Goal: Information Seeking & Learning: Learn about a topic

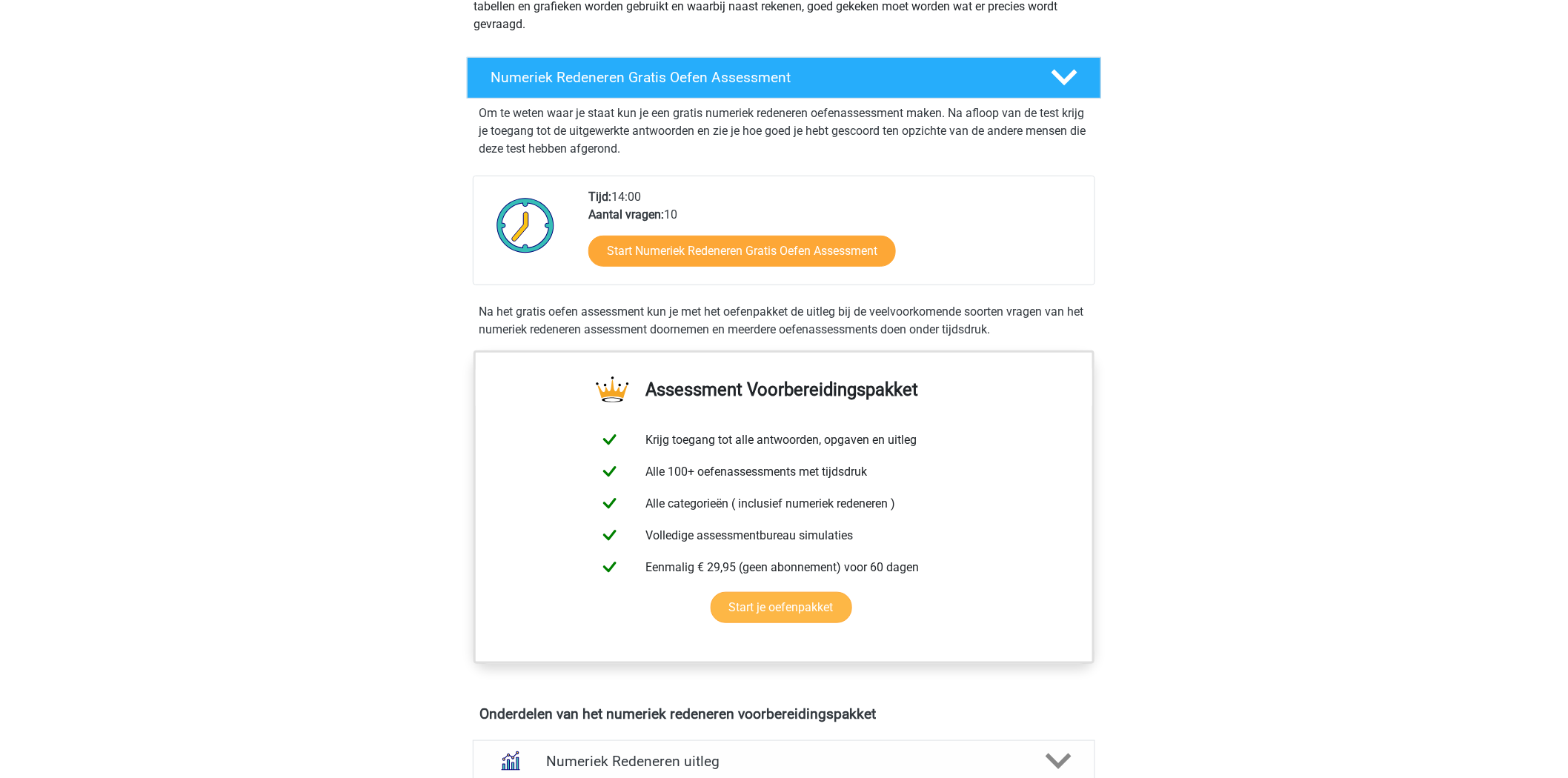
scroll to position [247, 0]
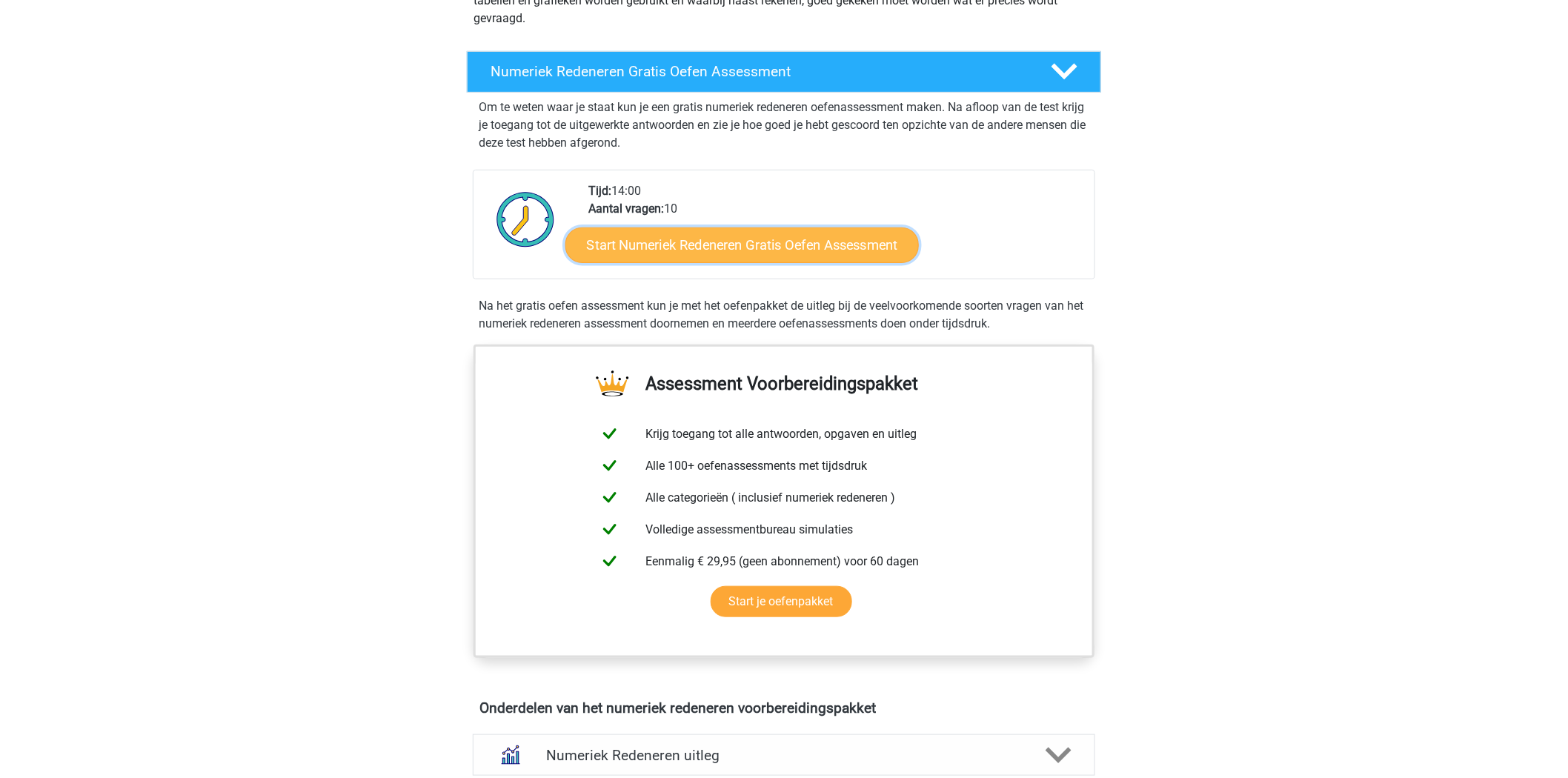
click at [758, 247] on link "Start Numeriek Redeneren Gratis Oefen Assessment" at bounding box center [742, 244] width 353 height 35
click at [764, 253] on link "Start Numeriek Redeneren Gratis Oefen Assessment" at bounding box center [742, 244] width 353 height 35
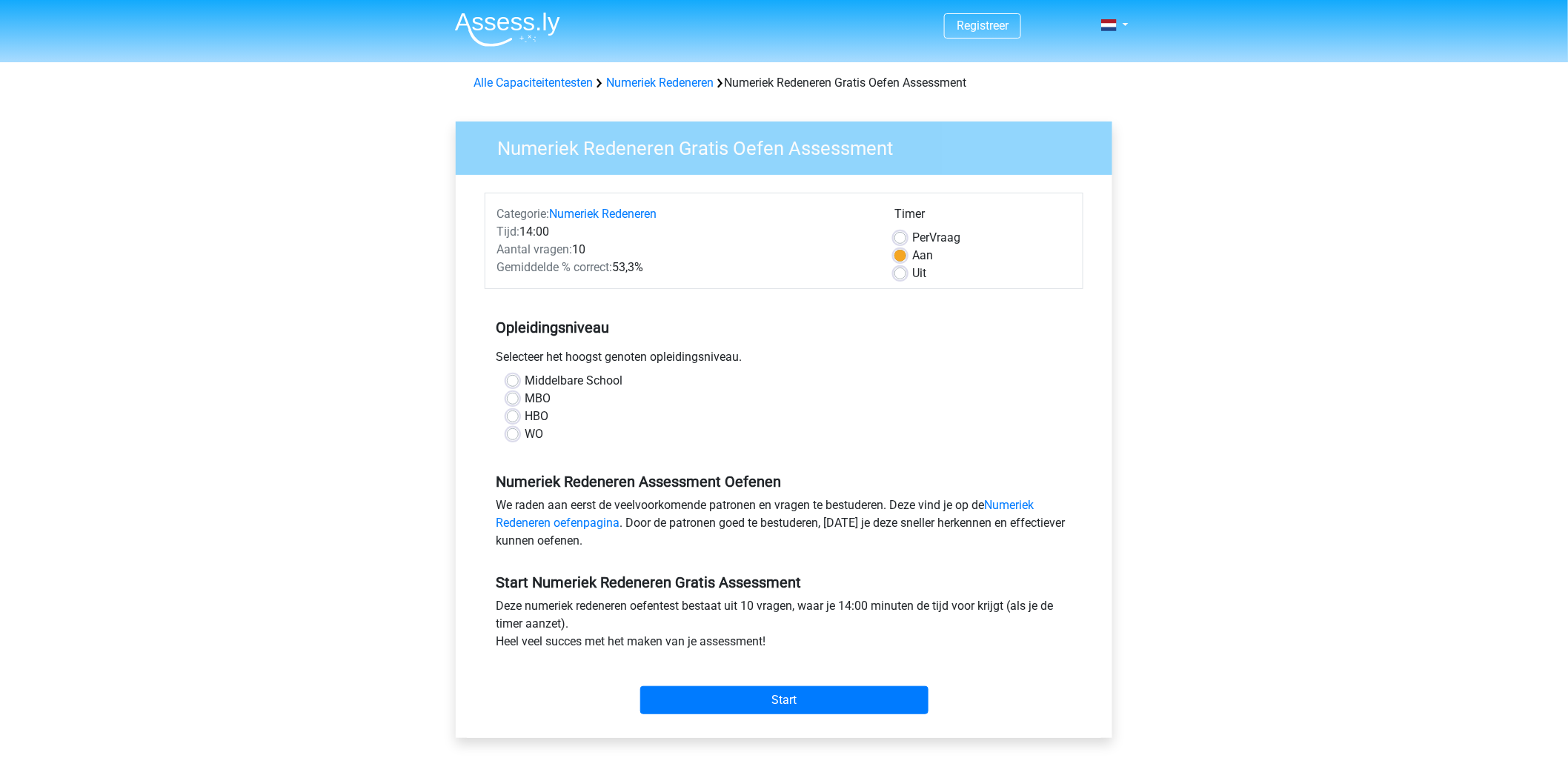
click at [525, 413] on label "HBO" at bounding box center [536, 416] width 24 height 18
click at [512, 413] on input "HBO" at bounding box center [512, 414] width 11 height 15
radio input "true"
click at [508, 442] on div "WO" at bounding box center [783, 434] width 554 height 18
click at [525, 436] on label "WO" at bounding box center [534, 434] width 19 height 18
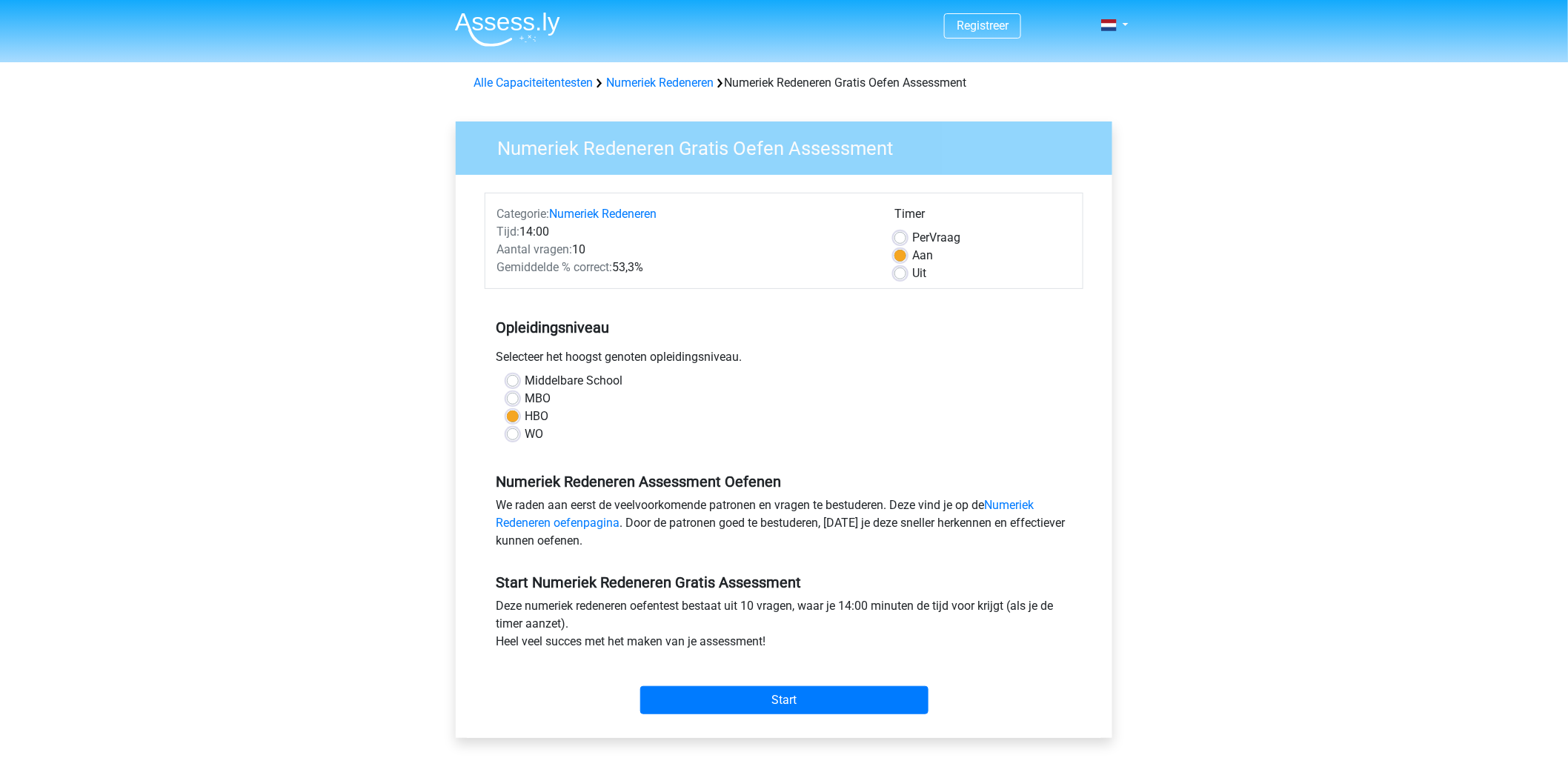
click at [510, 436] on input "WO" at bounding box center [512, 432] width 11 height 15
radio input "true"
click at [794, 698] on input "Start" at bounding box center [784, 700] width 288 height 28
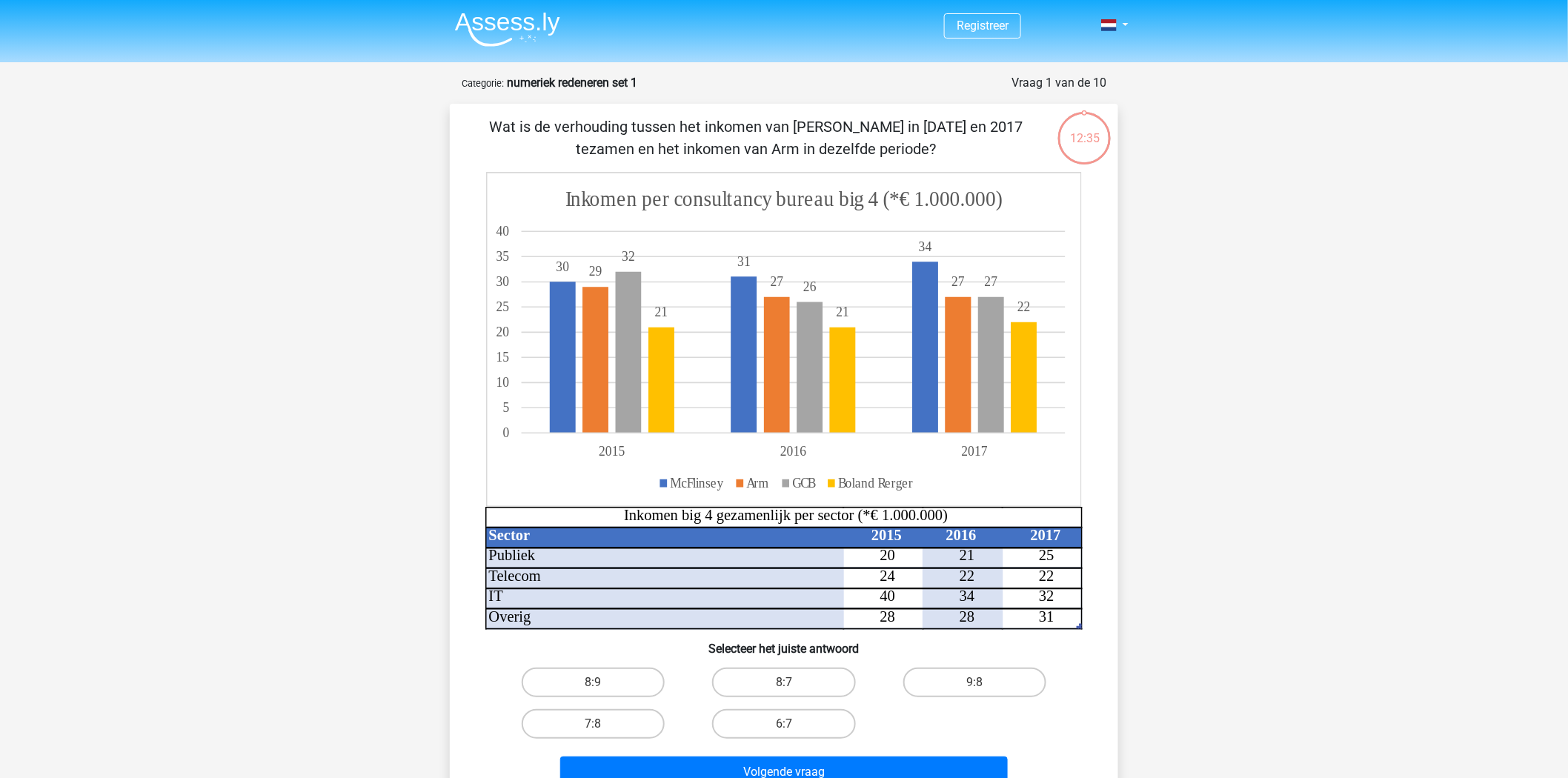
click at [596, 727] on input "7:8" at bounding box center [598, 729] width 10 height 10
radio input "true"
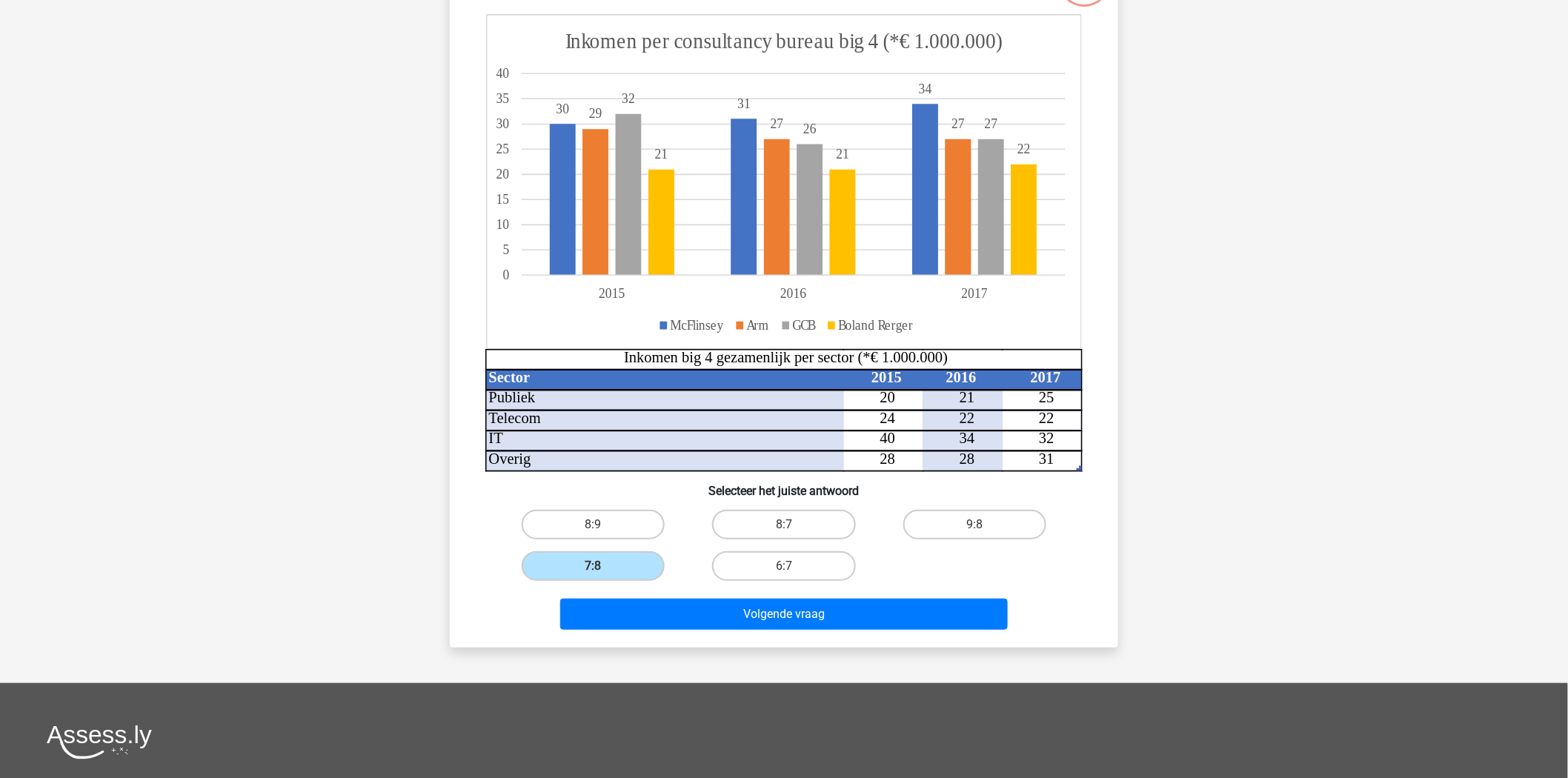
scroll to position [164, 0]
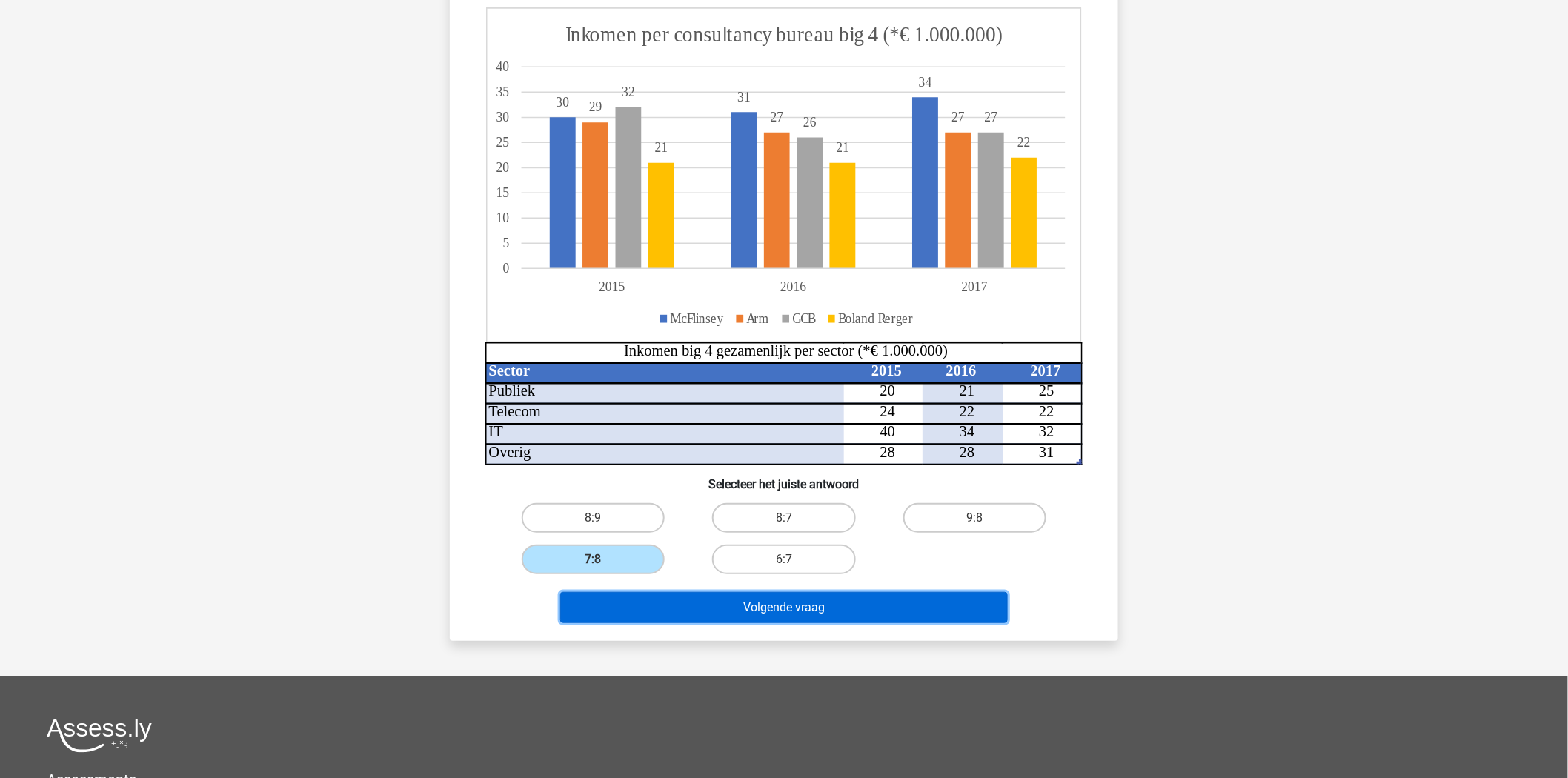
click at [754, 608] on button "Volgende vraag" at bounding box center [784, 607] width 448 height 31
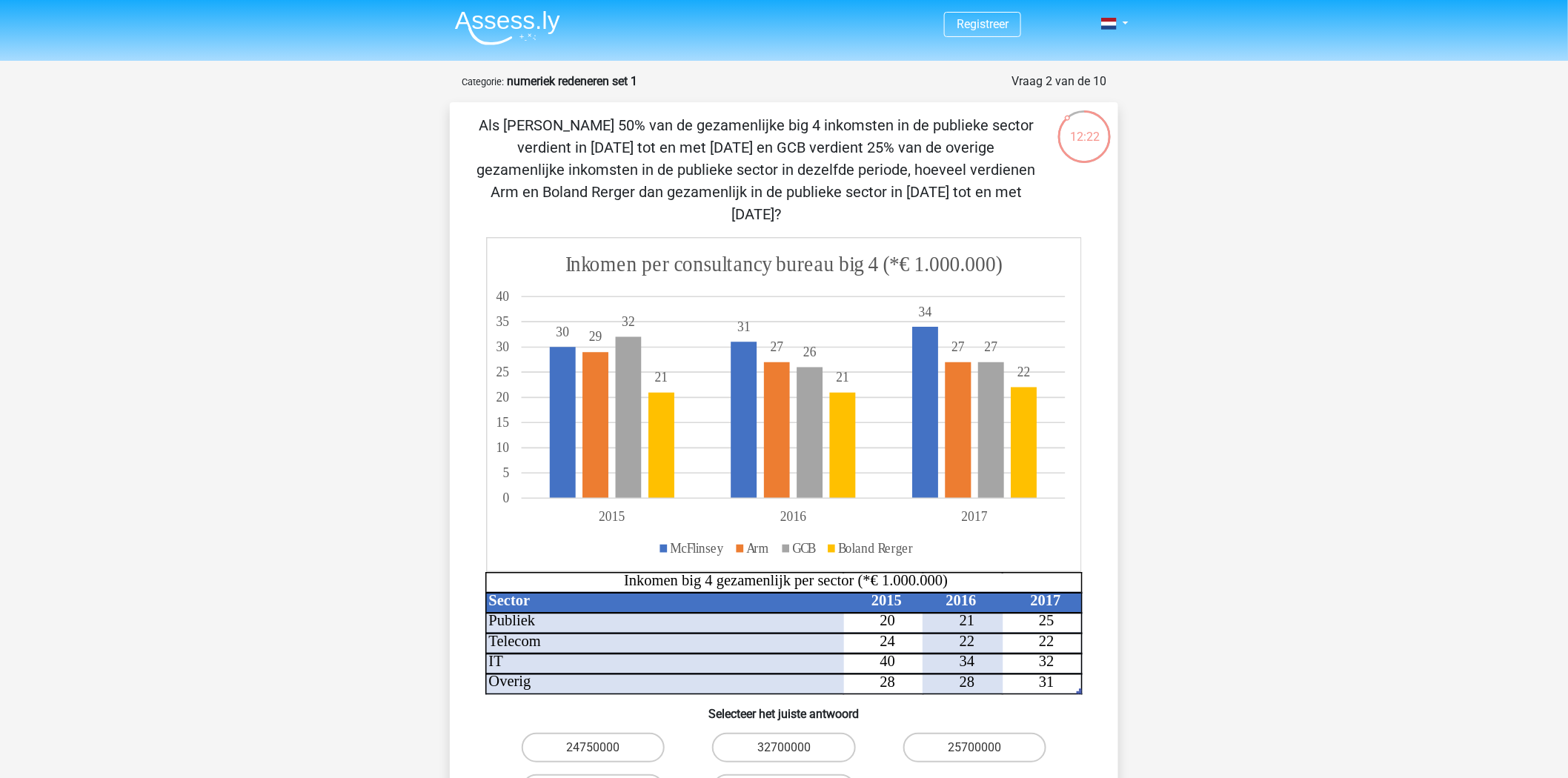
scroll to position [0, 0]
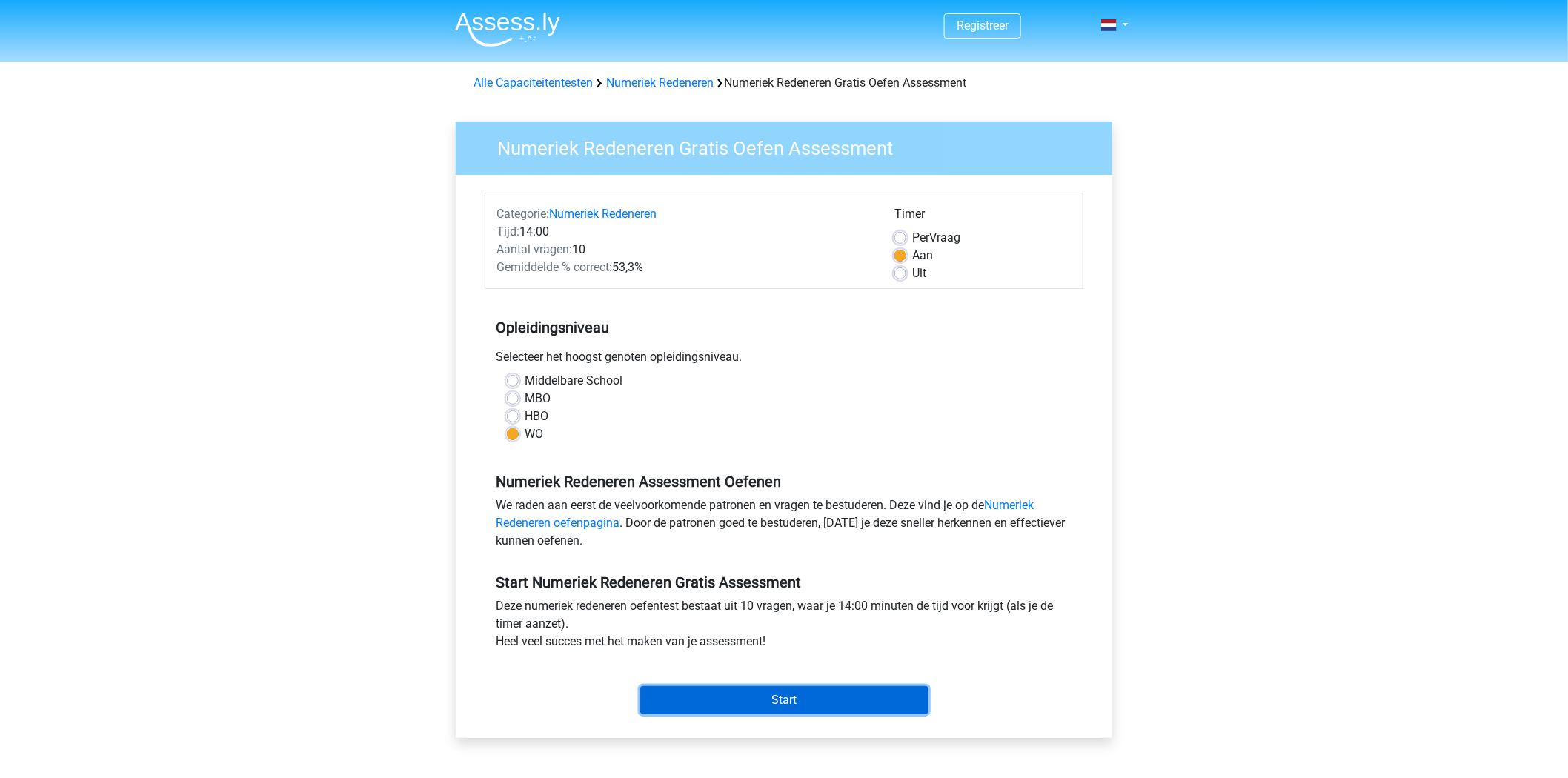
click at [744, 701] on input "Start" at bounding box center [784, 700] width 288 height 28
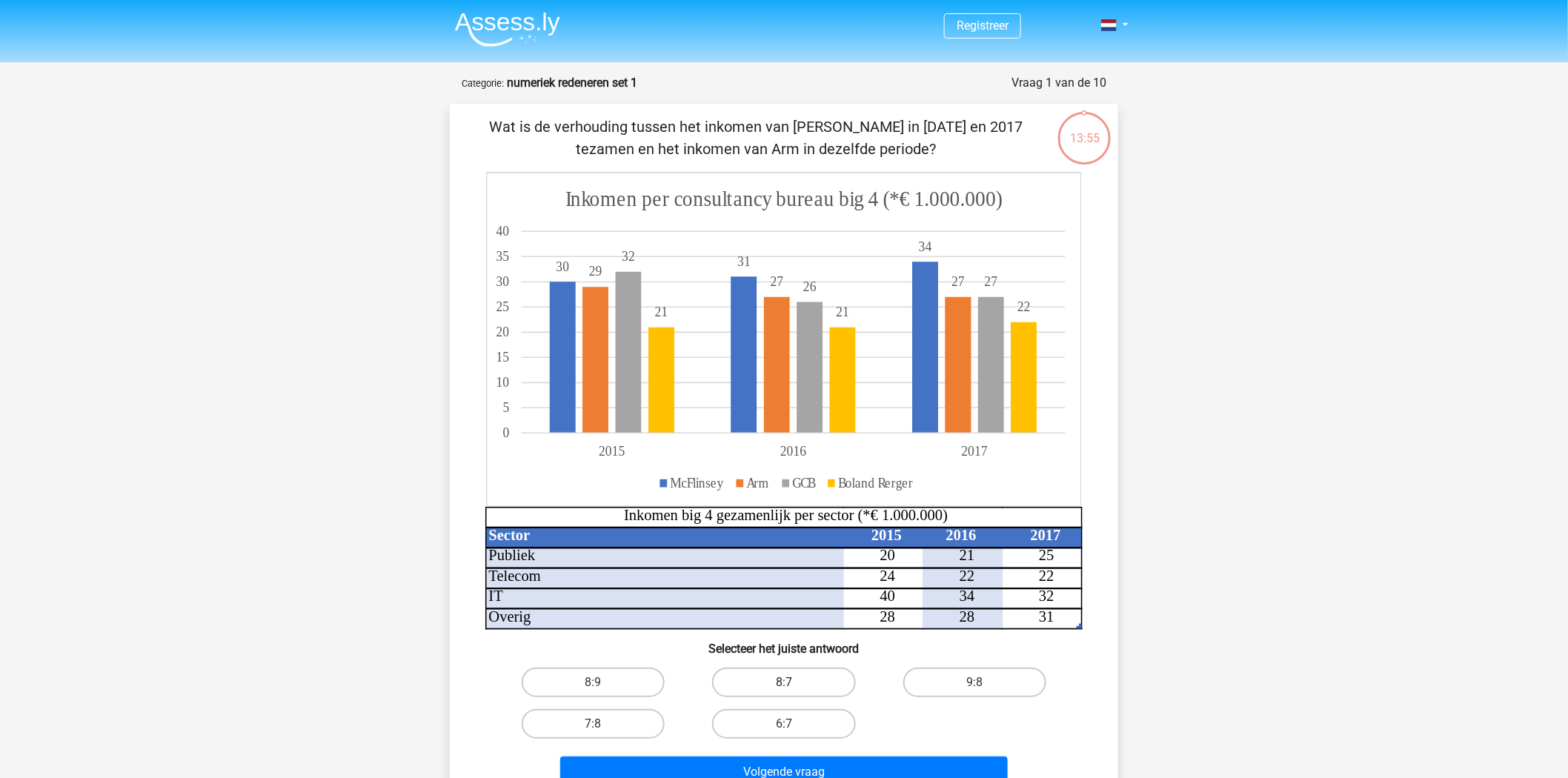
click at [779, 685] on label "8:7" at bounding box center [783, 682] width 143 height 30
click at [784, 685] on input "8:7" at bounding box center [789, 687] width 10 height 10
radio input "true"
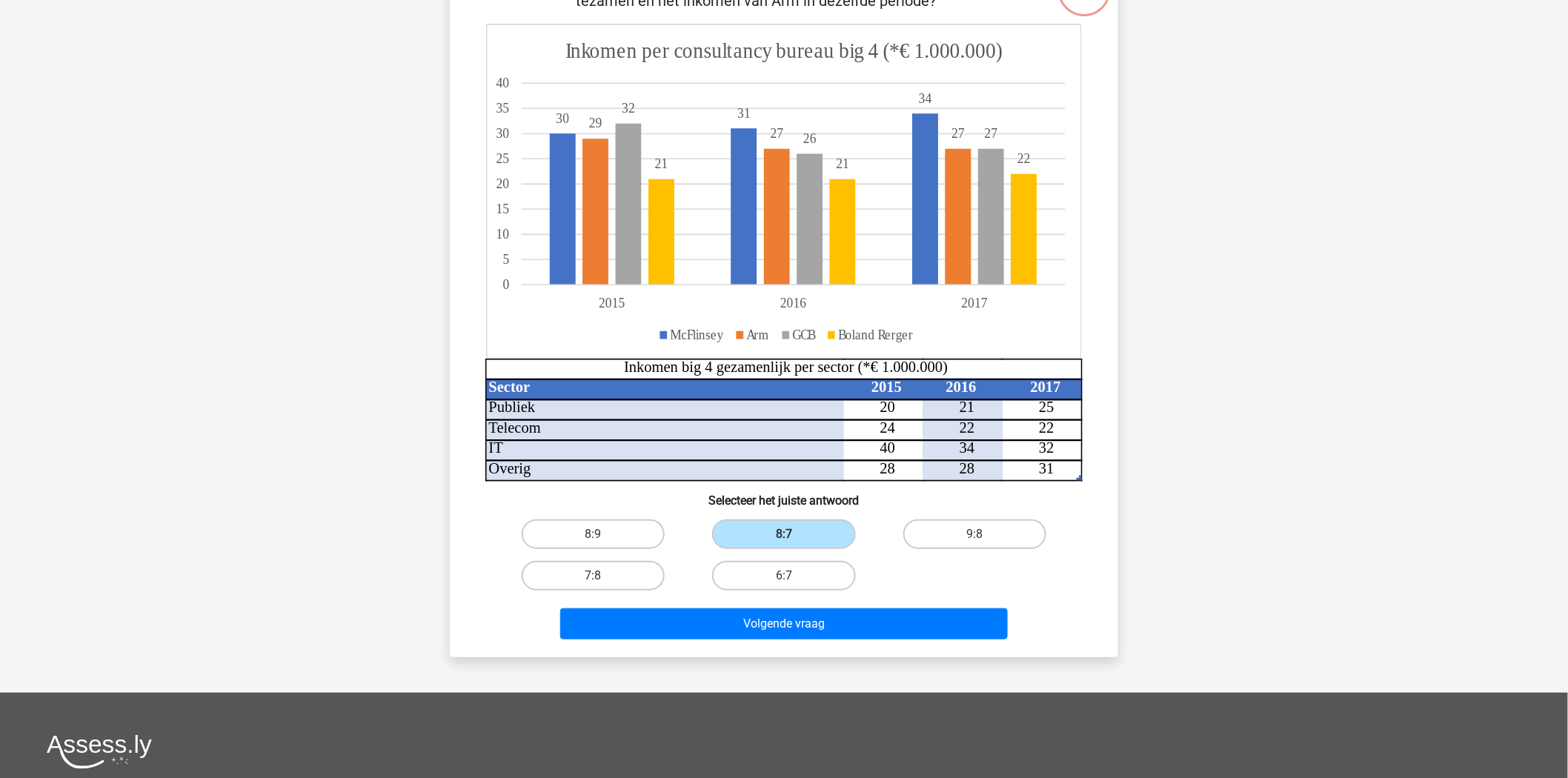
scroll to position [164, 0]
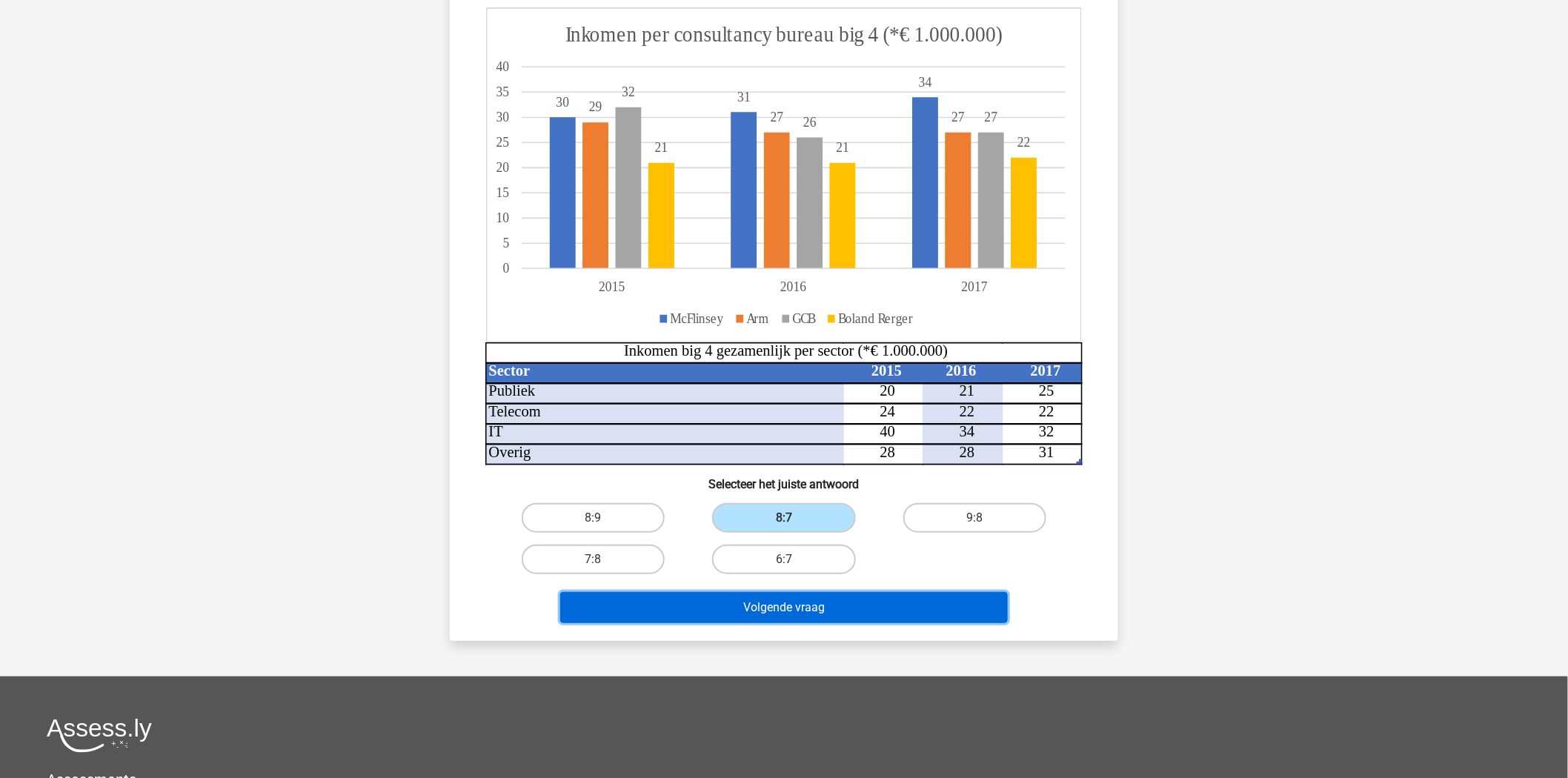
click at [772, 611] on button "Volgende vraag" at bounding box center [784, 607] width 448 height 31
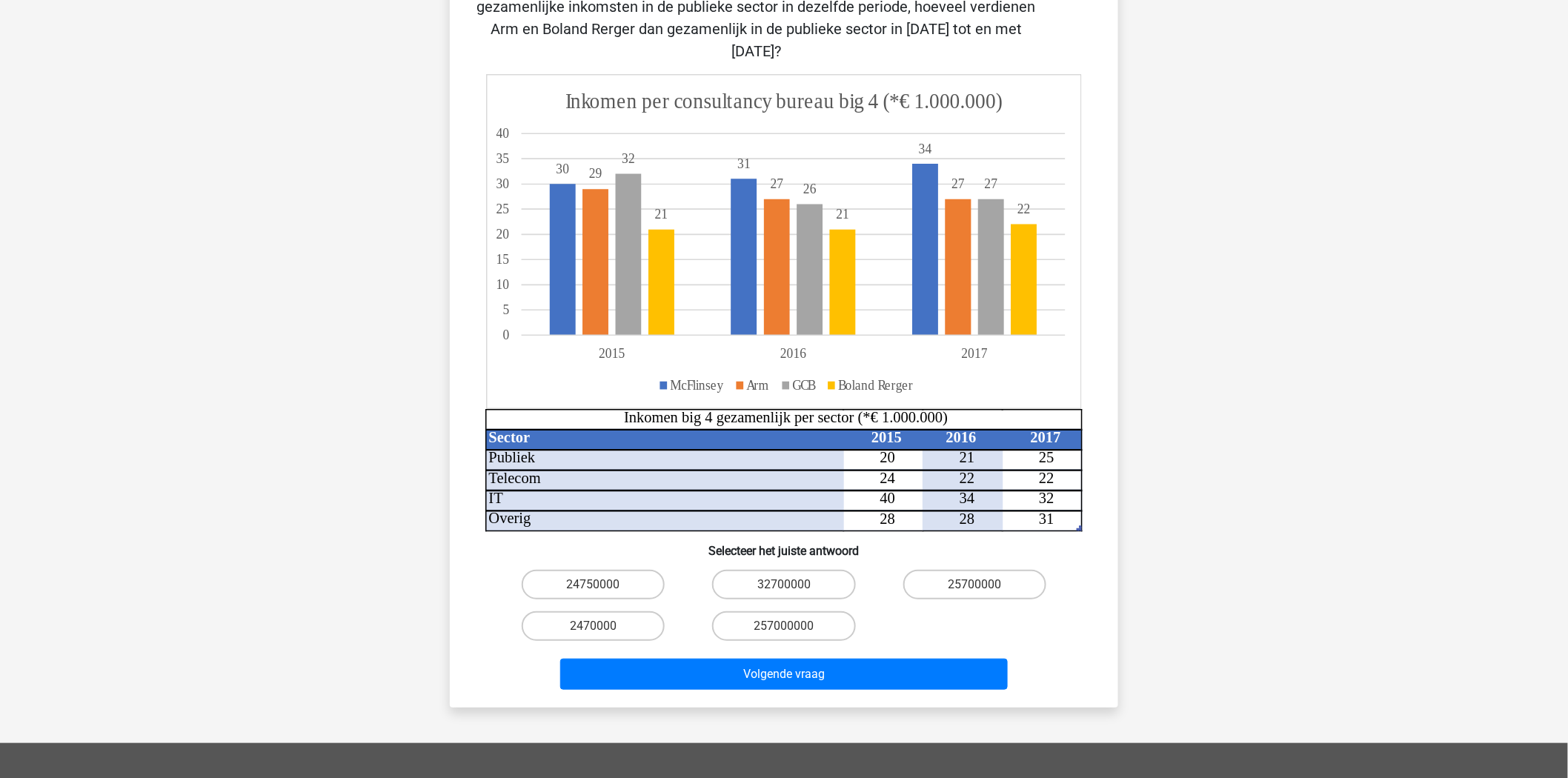
scroll to position [74, 0]
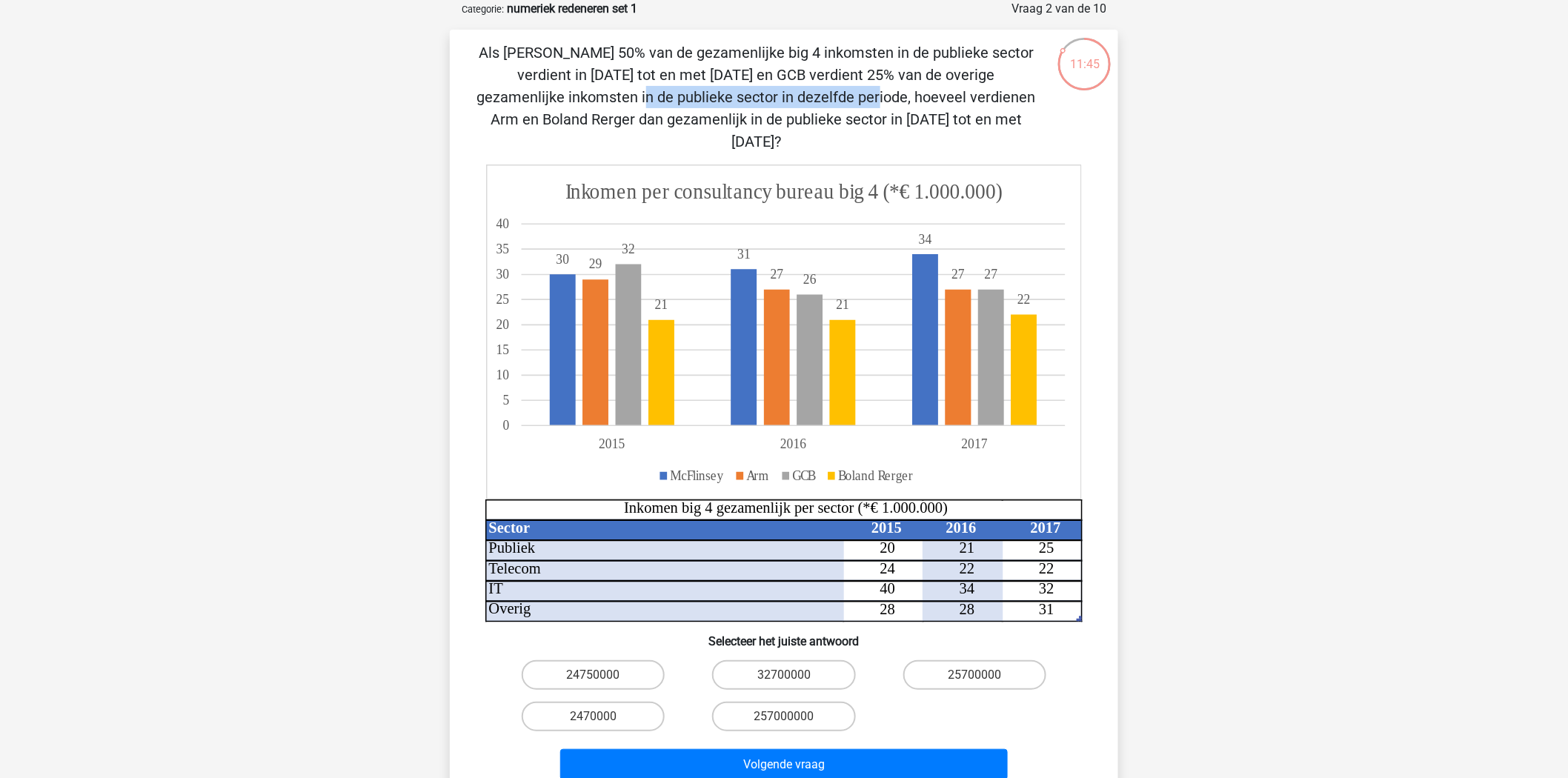
drag, startPoint x: 783, startPoint y: 76, endPoint x: 942, endPoint y: 94, distance: 160.0
click at [1045, 81] on div "Als McFlinsey 50% van de gezamenlijke big 4 inkomsten in de publieke sector ver…" at bounding box center [784, 414] width 657 height 744
click at [794, 80] on p "Als [PERSON_NAME] 50% van de gezamenlijke big 4 inkomsten in de publieke sector…" at bounding box center [756, 97] width 566 height 111
click at [618, 660] on label "24750000" at bounding box center [593, 675] width 143 height 30
click at [603, 675] on input "24750000" at bounding box center [598, 680] width 10 height 10
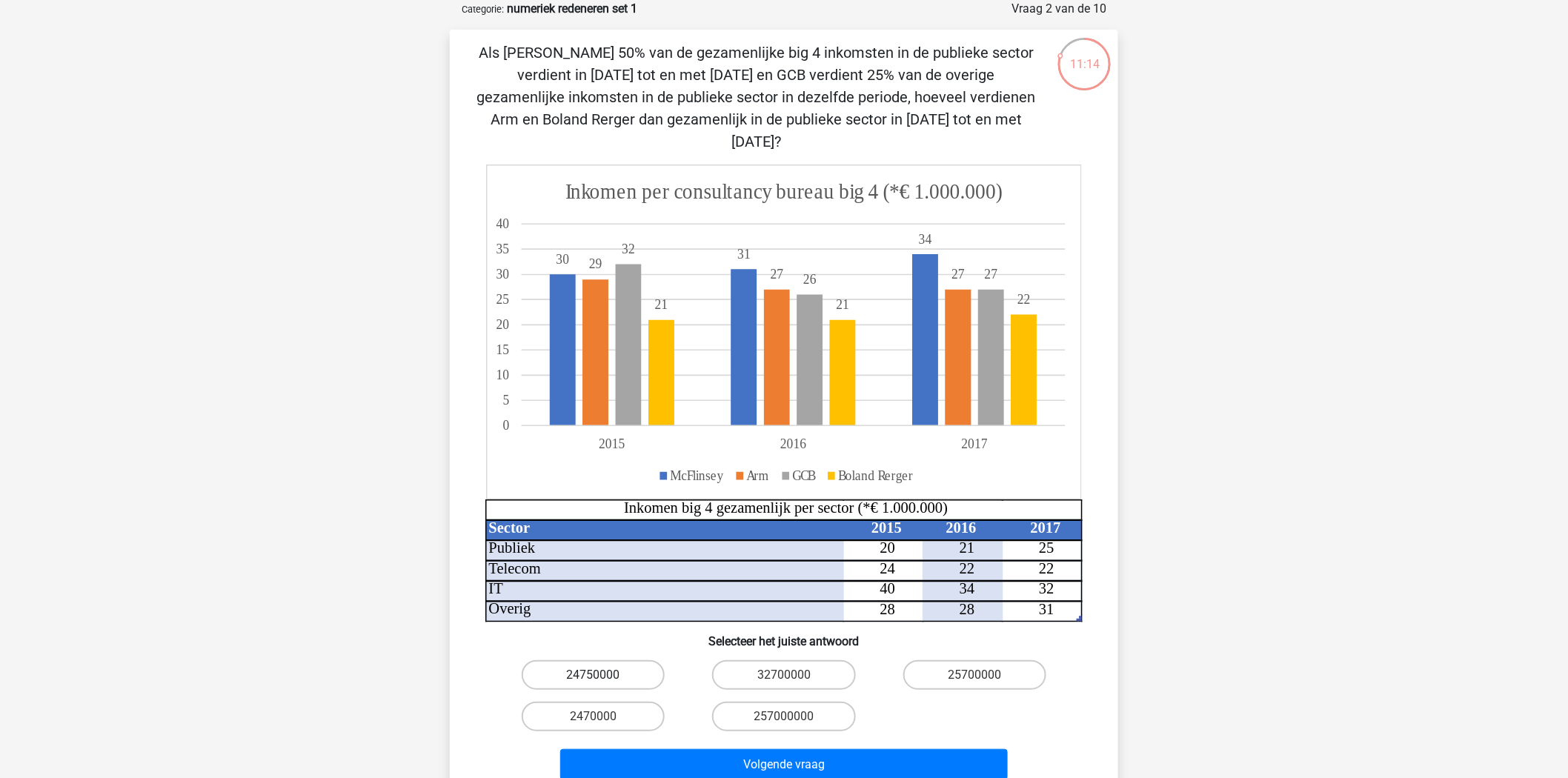
radio input "true"
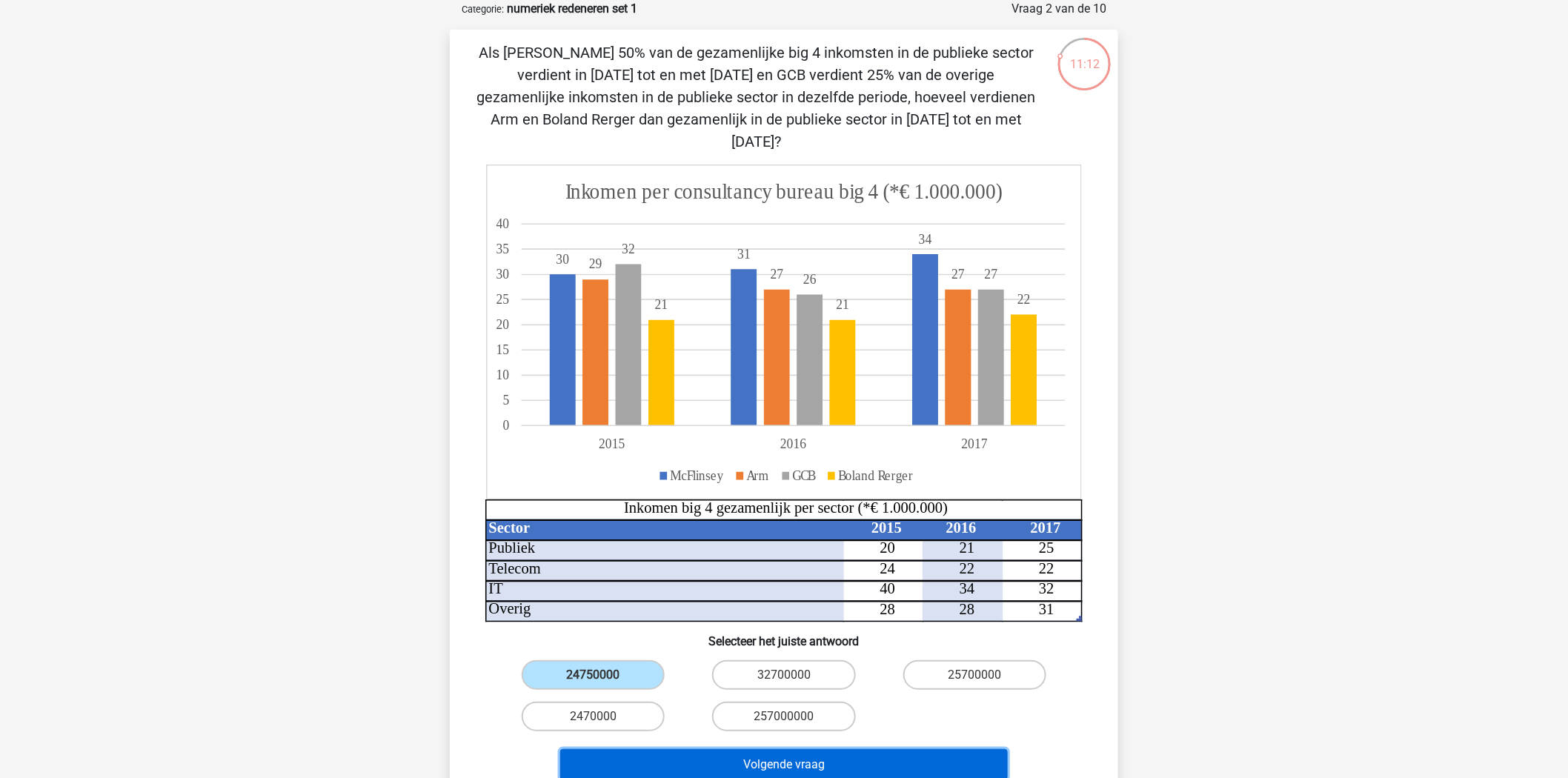
click at [743, 748] on button "Volgende vraag" at bounding box center [784, 764] width 448 height 31
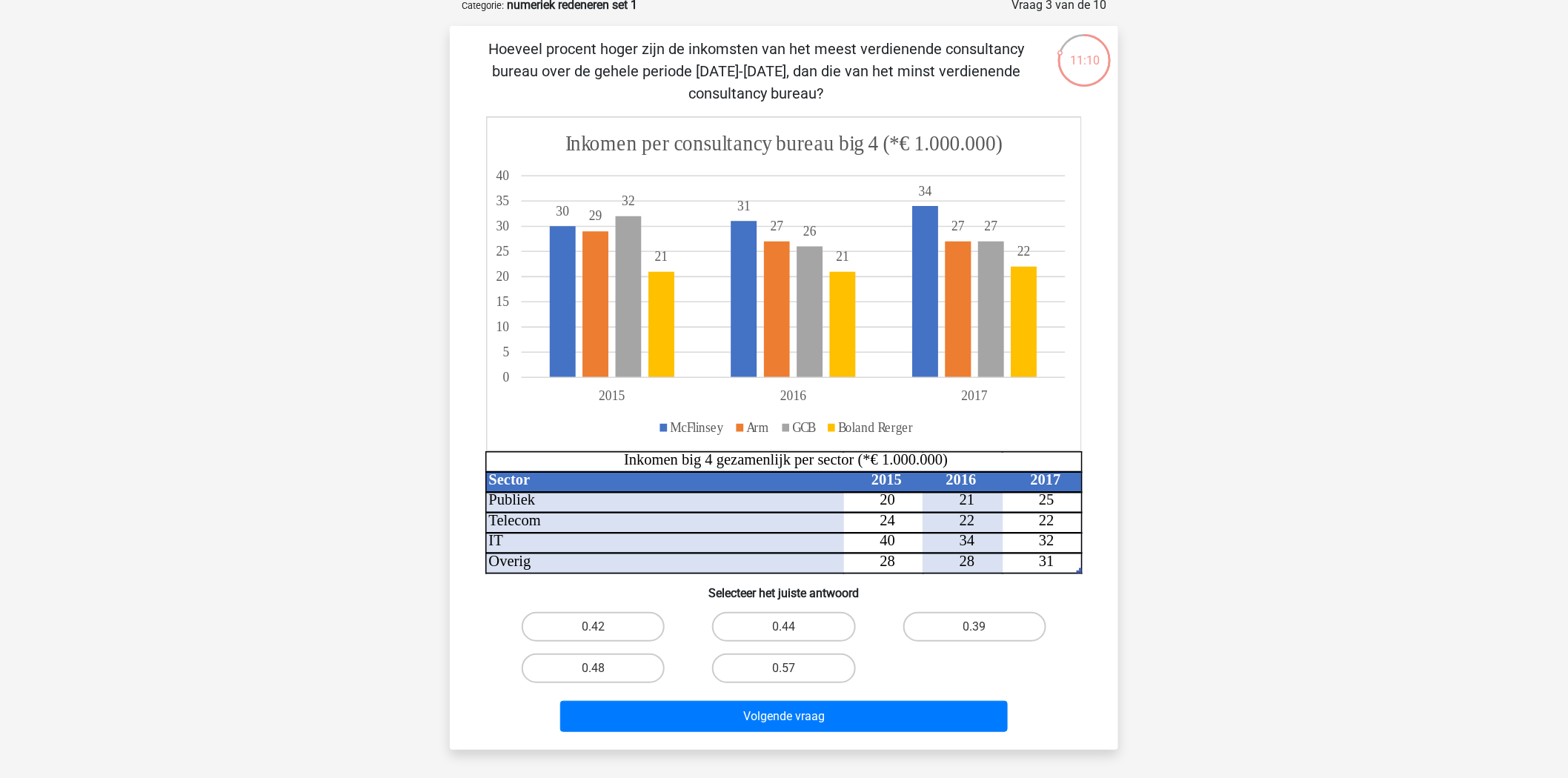
scroll to position [82, 0]
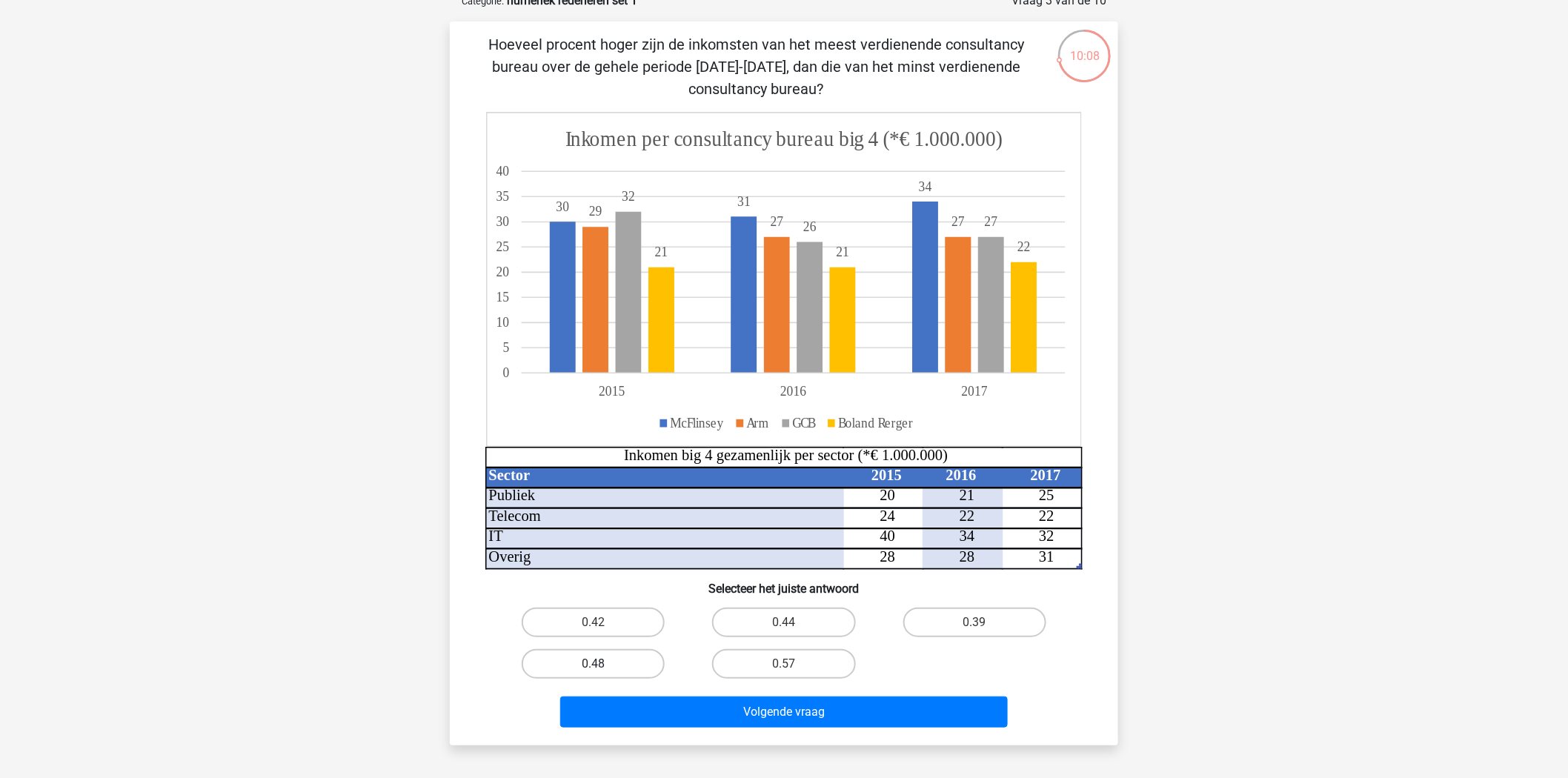
click at [591, 667] on label "0.48" at bounding box center [593, 664] width 143 height 30
click at [594, 667] on input "0.48" at bounding box center [598, 669] width 10 height 10
radio input "true"
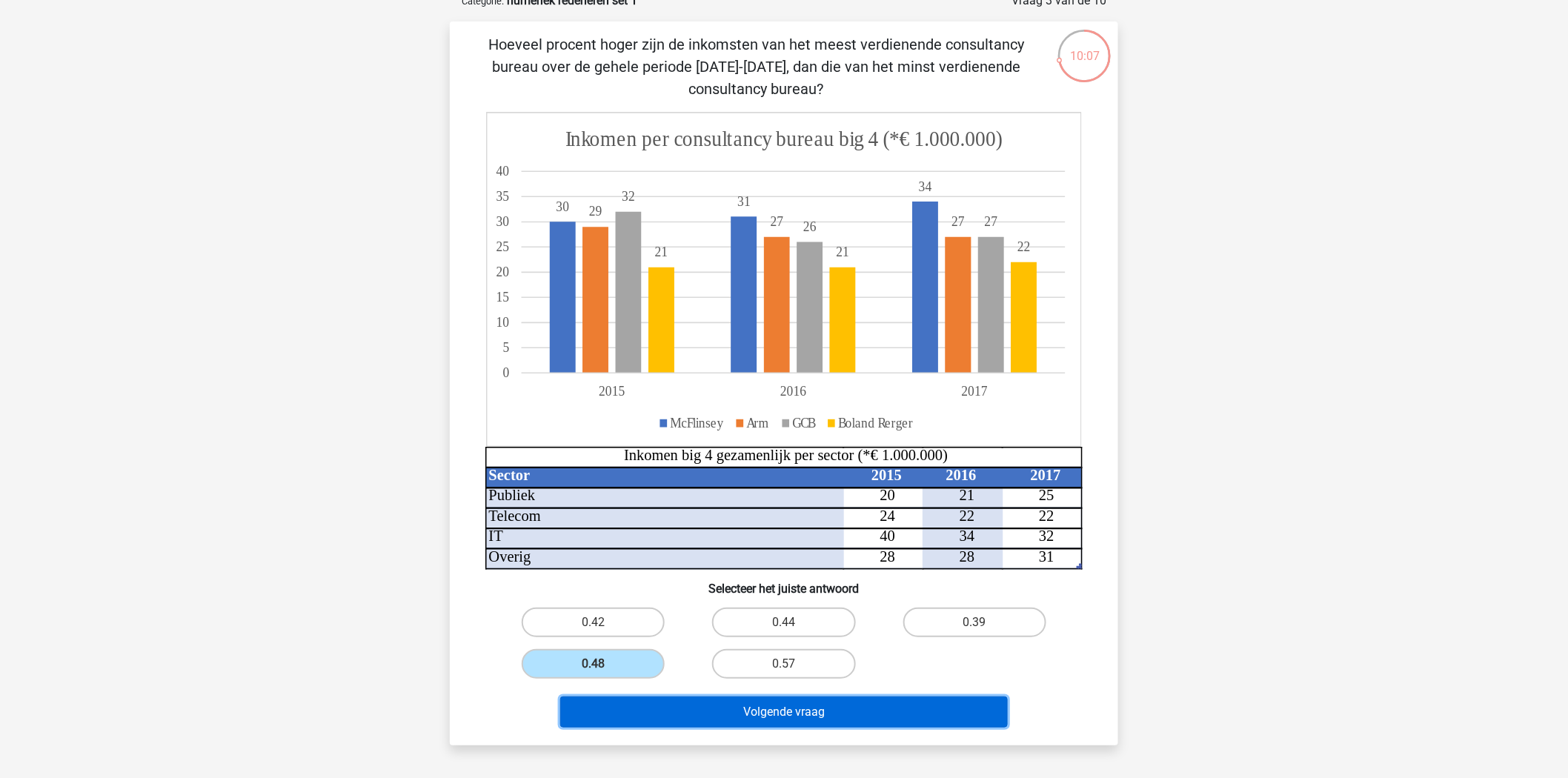
click at [759, 716] on button "Volgende vraag" at bounding box center [784, 712] width 448 height 31
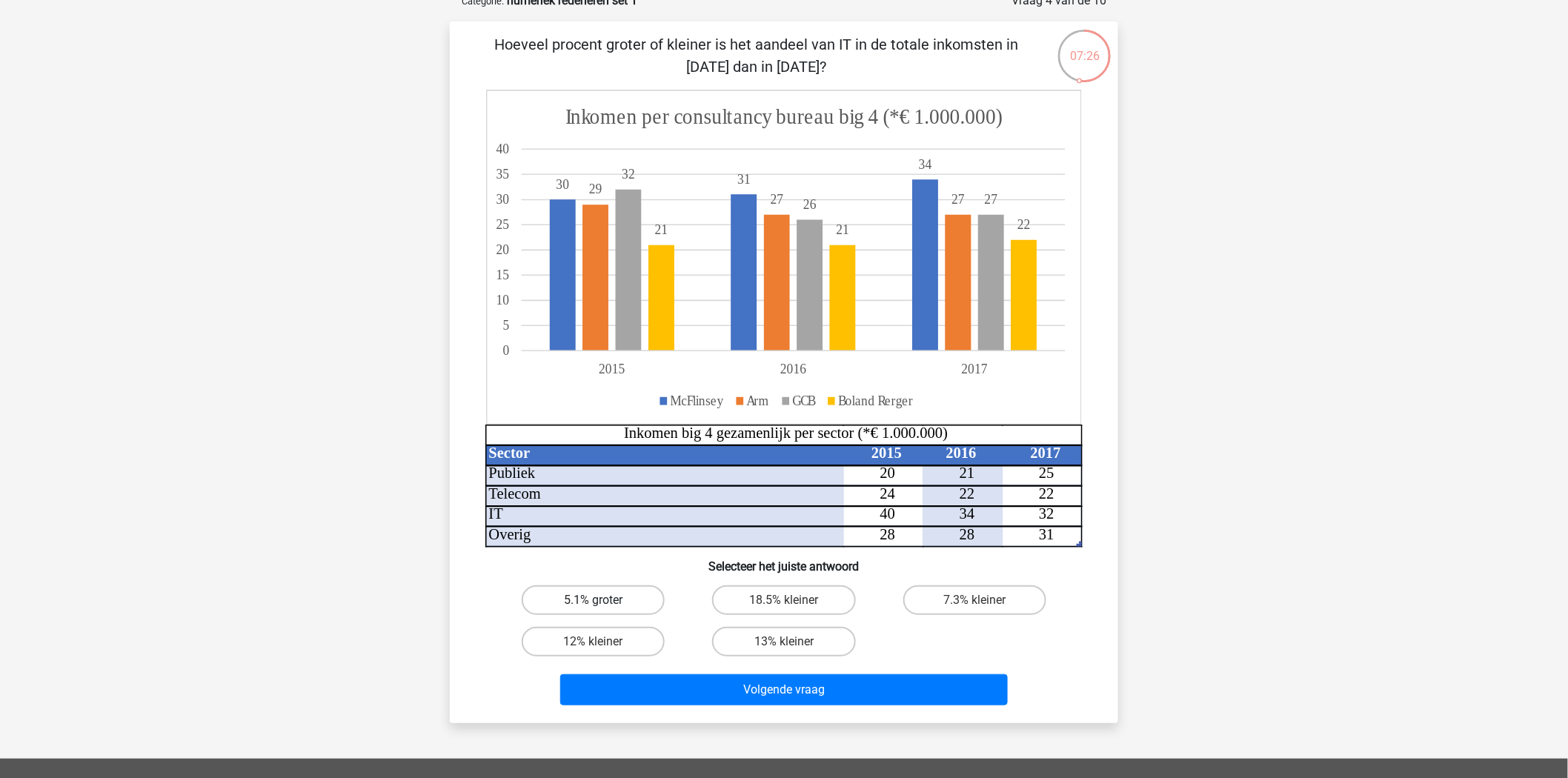
click at [606, 600] on label "5.1% groter" at bounding box center [593, 600] width 143 height 30
click at [603, 600] on input "5.1% groter" at bounding box center [598, 605] width 10 height 10
radio input "true"
click at [652, 603] on label "5.1% groter" at bounding box center [593, 600] width 143 height 30
click at [603, 603] on input "5.1% groter" at bounding box center [598, 605] width 10 height 10
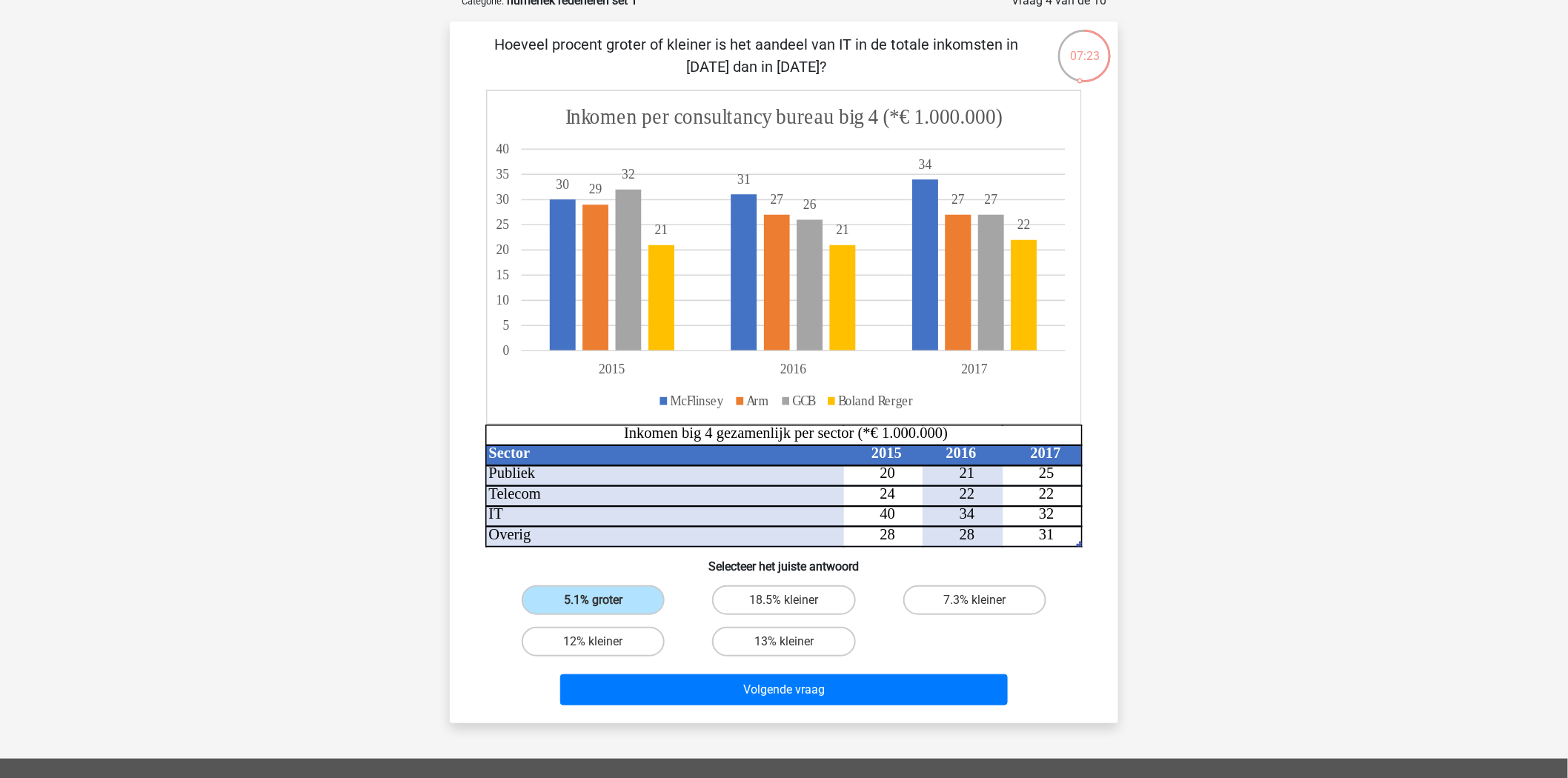
click at [1003, 649] on div "5.1% groter 18.5% kleiner 7.3% kleiner 12% kleiner 13% kleiner" at bounding box center [783, 620] width 572 height 83
click at [942, 598] on label "7.3% kleiner" at bounding box center [974, 600] width 143 height 30
click at [974, 600] on input "7.3% kleiner" at bounding box center [979, 605] width 10 height 10
radio input "true"
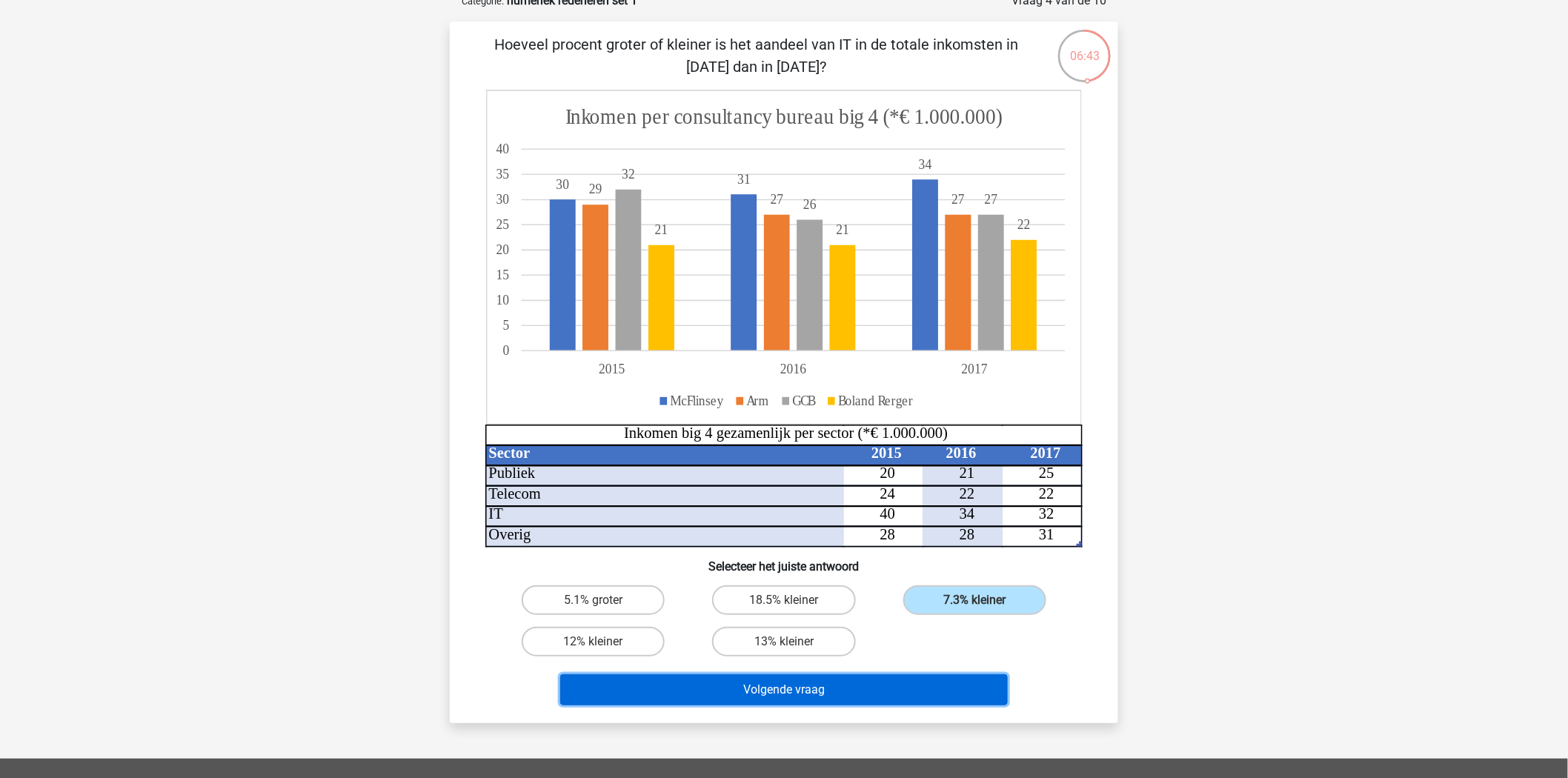
click at [882, 679] on button "Volgende vraag" at bounding box center [784, 689] width 448 height 31
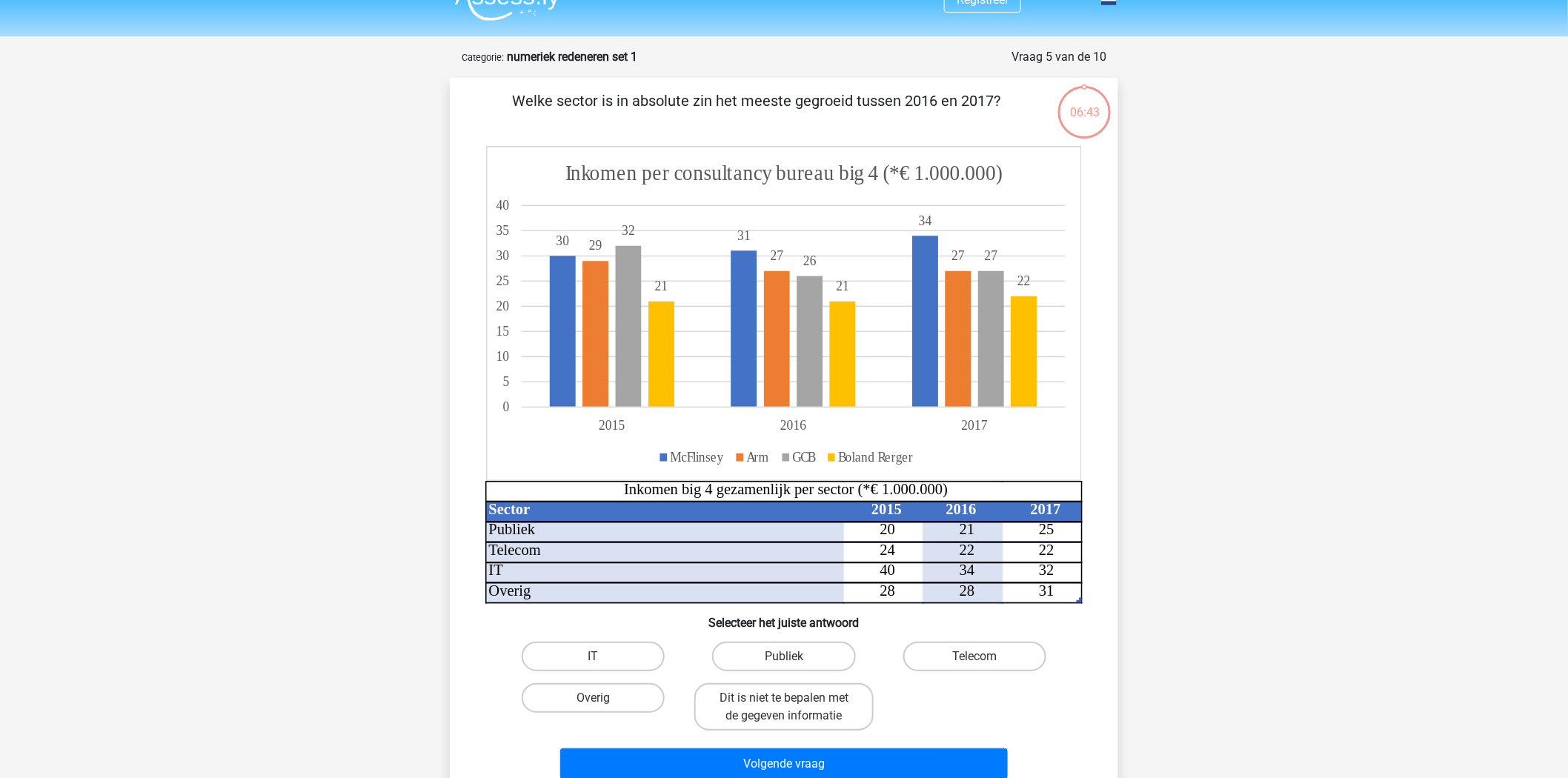
scroll to position [0, 0]
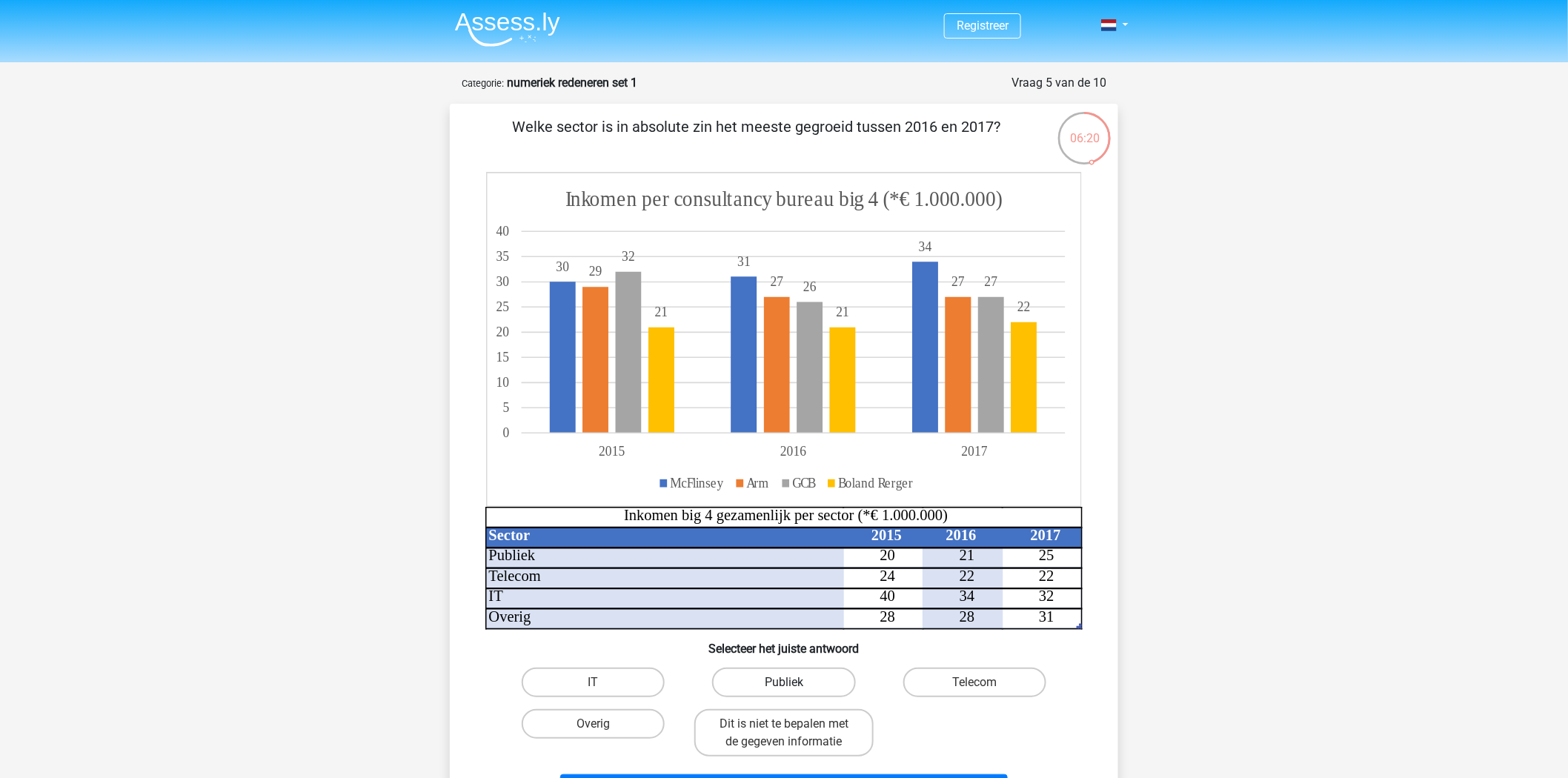
click at [780, 684] on label "Publiek" at bounding box center [783, 682] width 143 height 30
click at [784, 684] on input "Publiek" at bounding box center [789, 687] width 10 height 10
radio input "true"
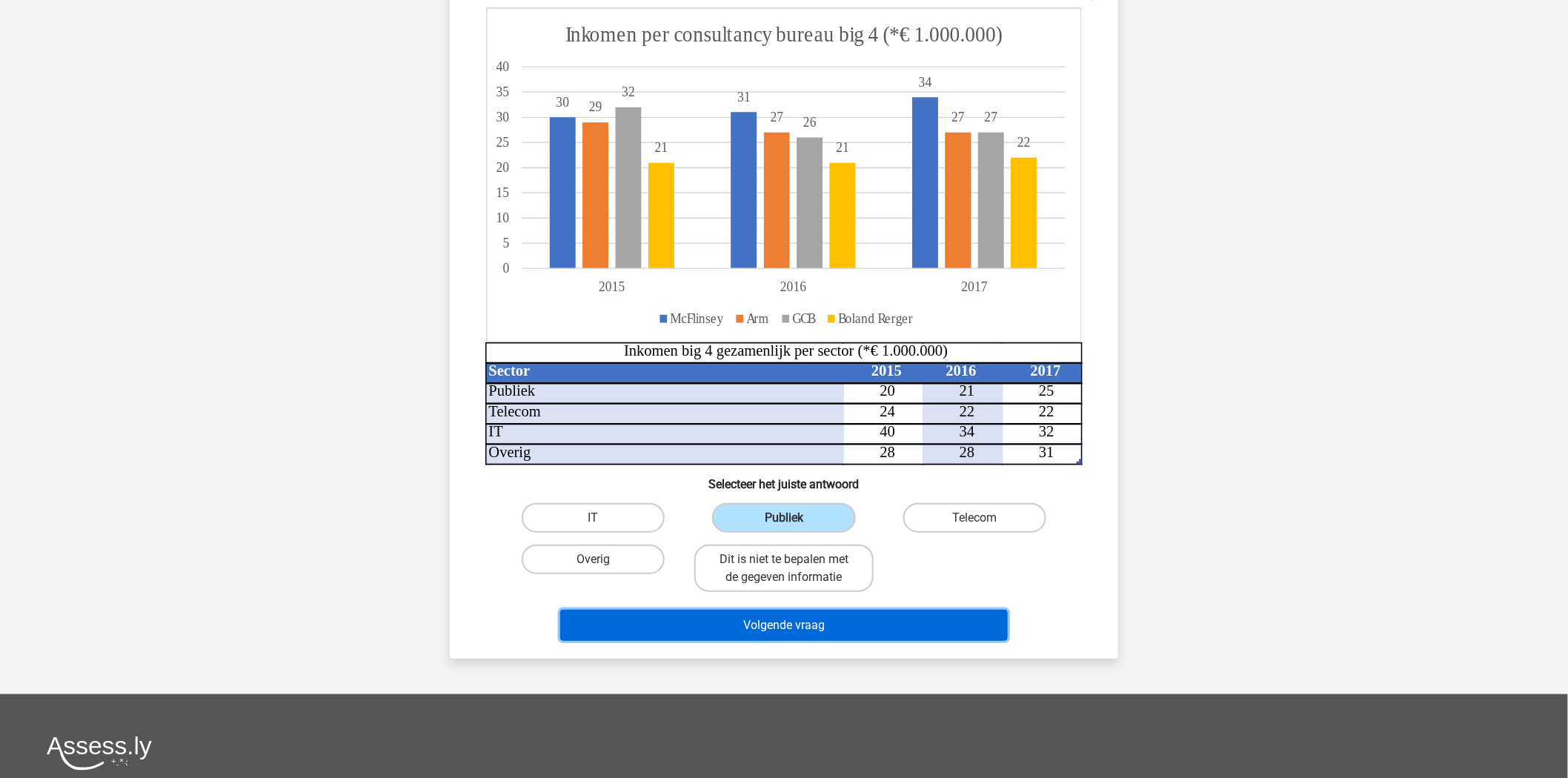
click at [784, 630] on button "Volgende vraag" at bounding box center [784, 625] width 448 height 31
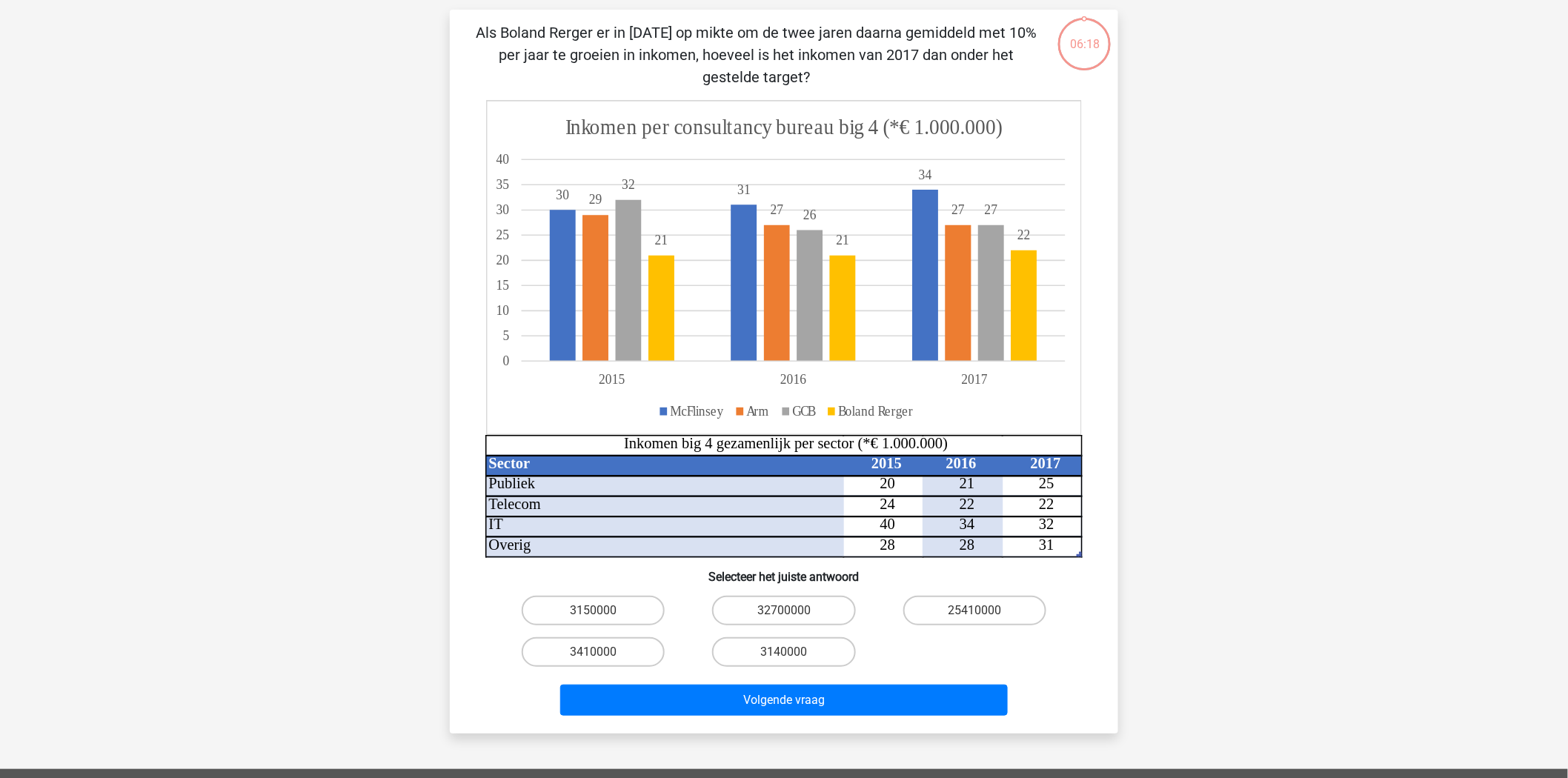
scroll to position [74, 0]
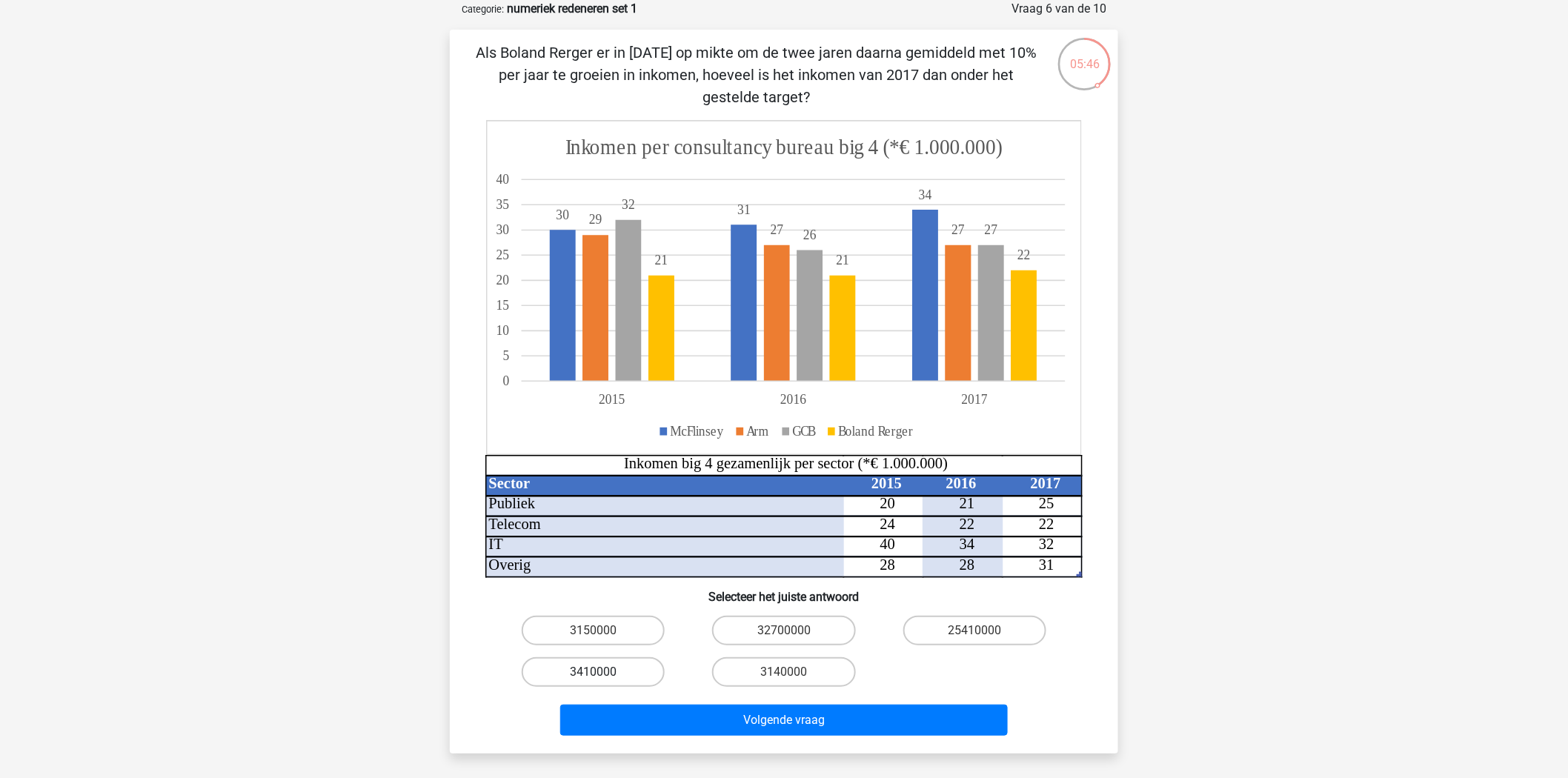
click at [619, 671] on label "3410000" at bounding box center [593, 671] width 143 height 30
click at [603, 672] on input "3410000" at bounding box center [598, 677] width 10 height 10
radio input "true"
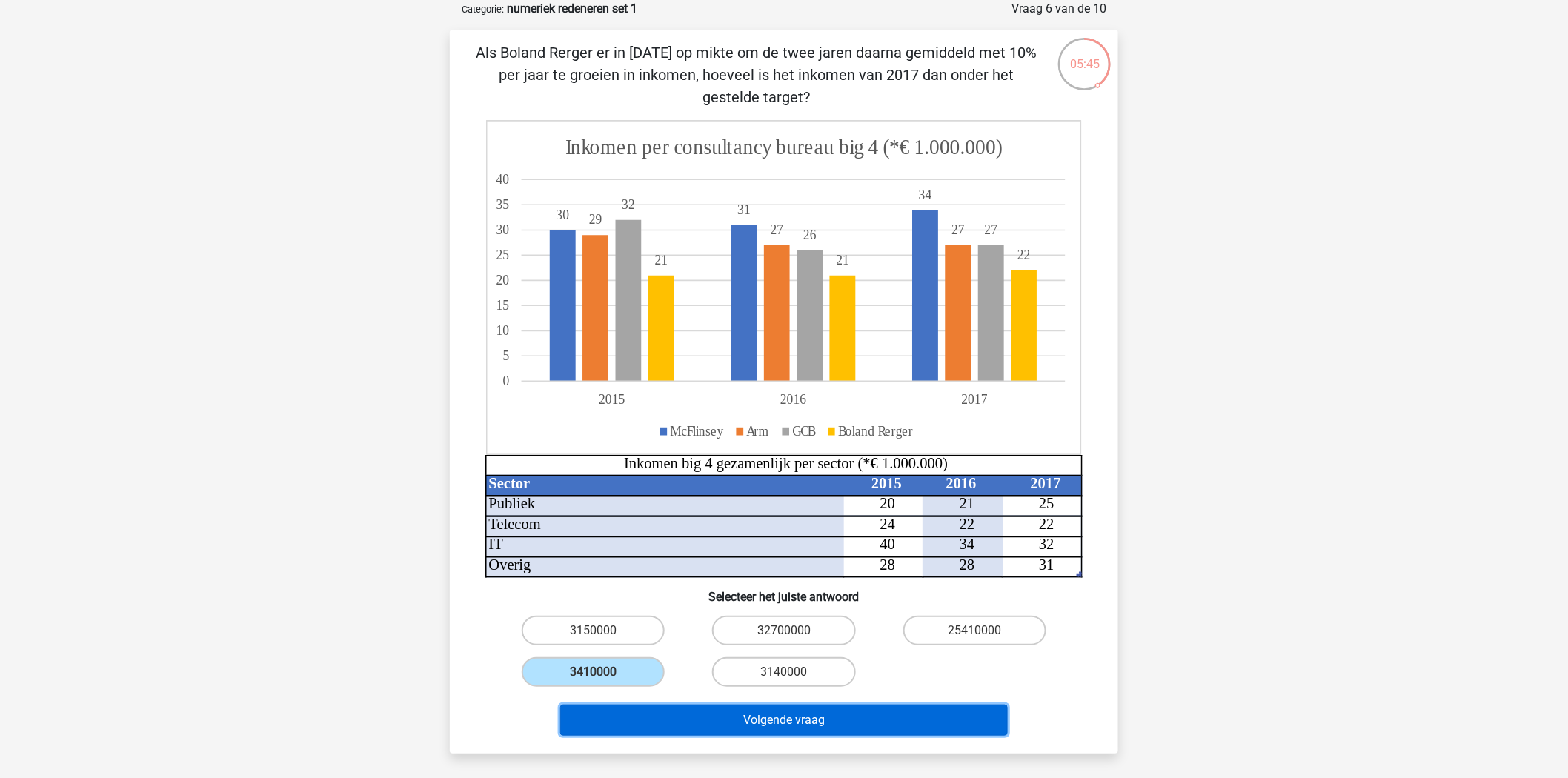
click at [708, 718] on button "Volgende vraag" at bounding box center [784, 720] width 448 height 31
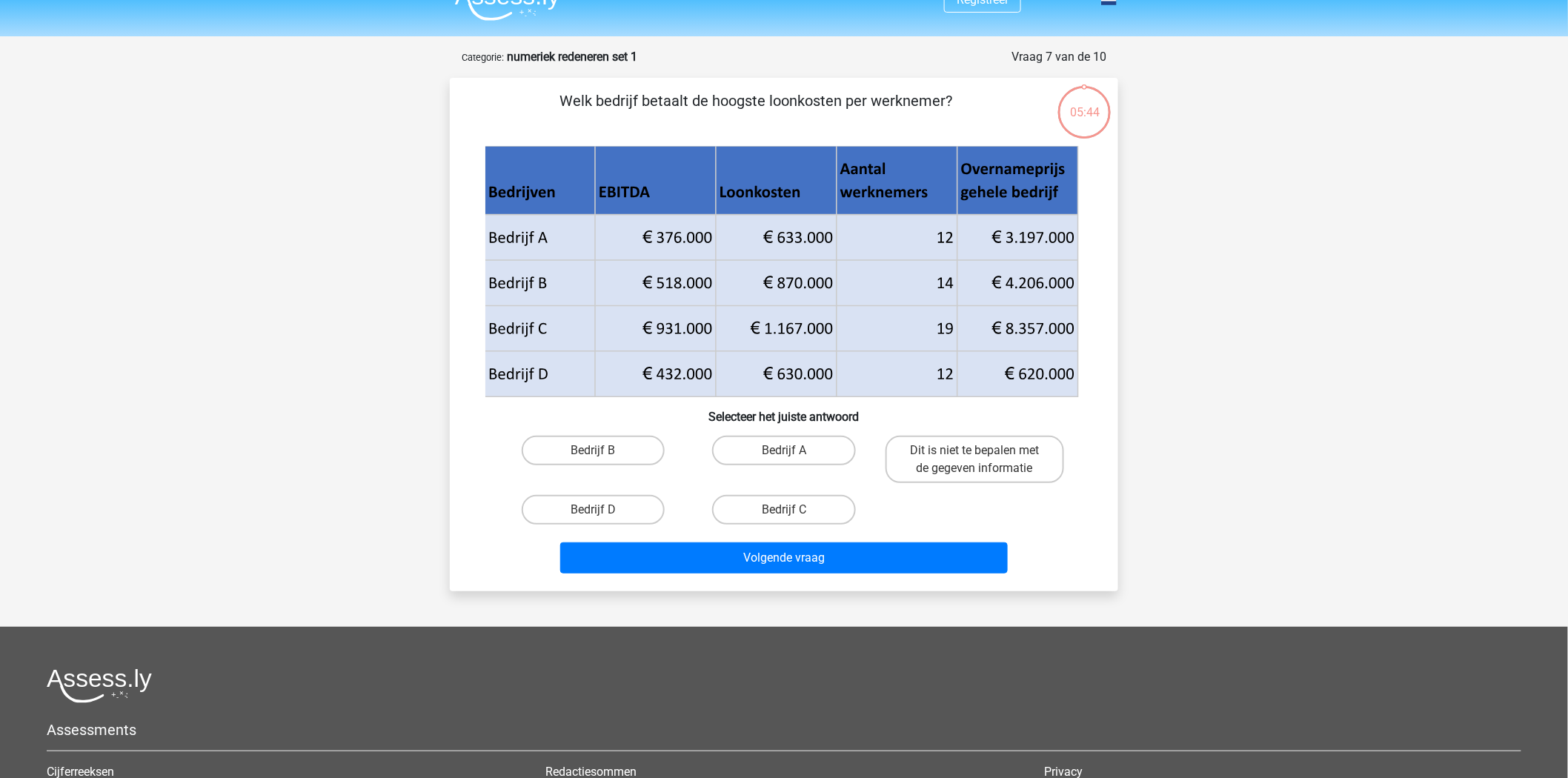
scroll to position [0, 0]
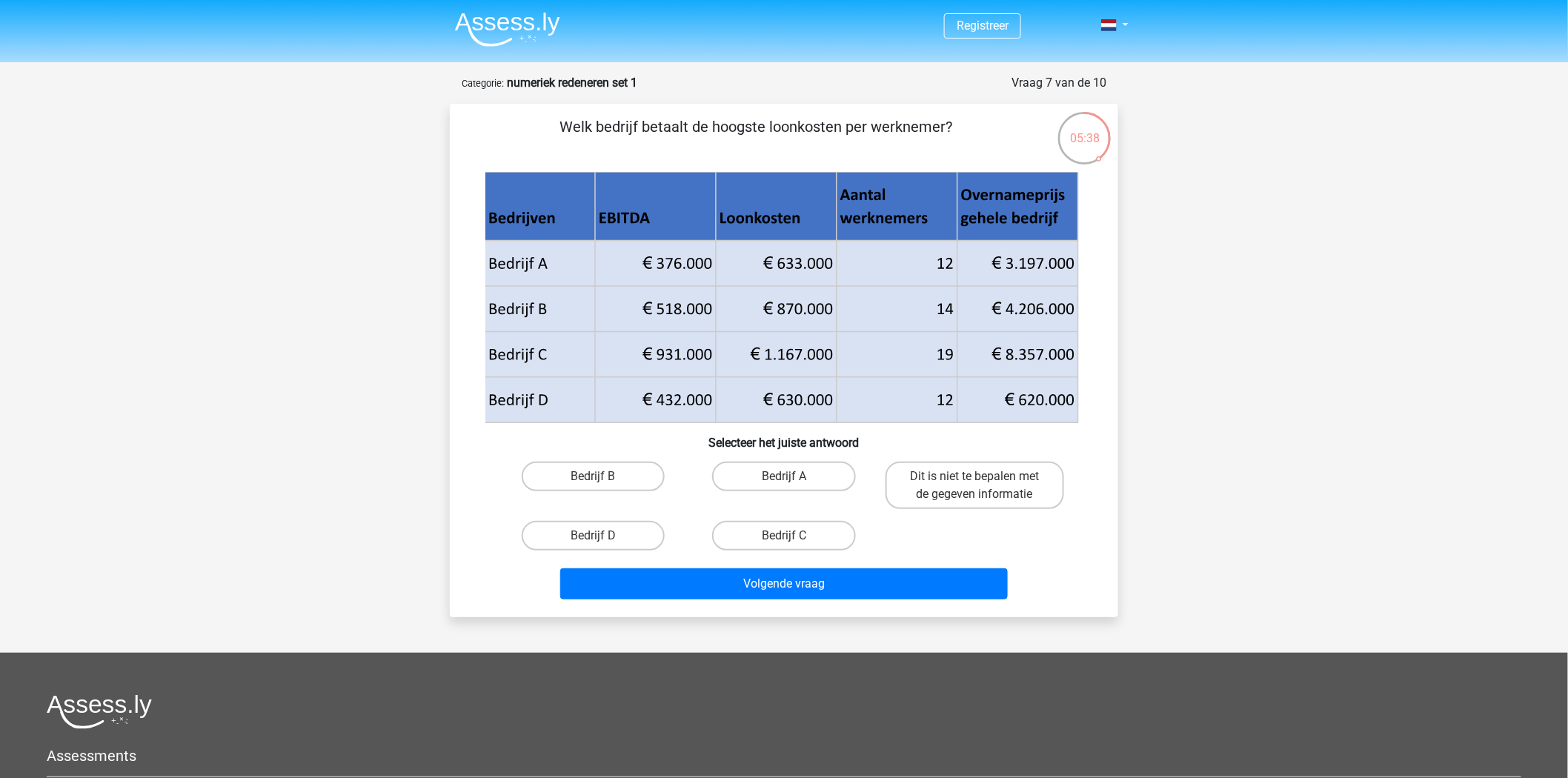
drag, startPoint x: 683, startPoint y: 126, endPoint x: 946, endPoint y: 144, distance: 263.6
click at [946, 144] on p "Welk bedrijf betaalt de hoogste loonkosten per werknemer?" at bounding box center [756, 138] width 566 height 44
click at [612, 469] on label "Bedrijf B" at bounding box center [593, 476] width 143 height 30
click at [603, 476] on input "Bedrijf B" at bounding box center [598, 481] width 10 height 10
radio input "true"
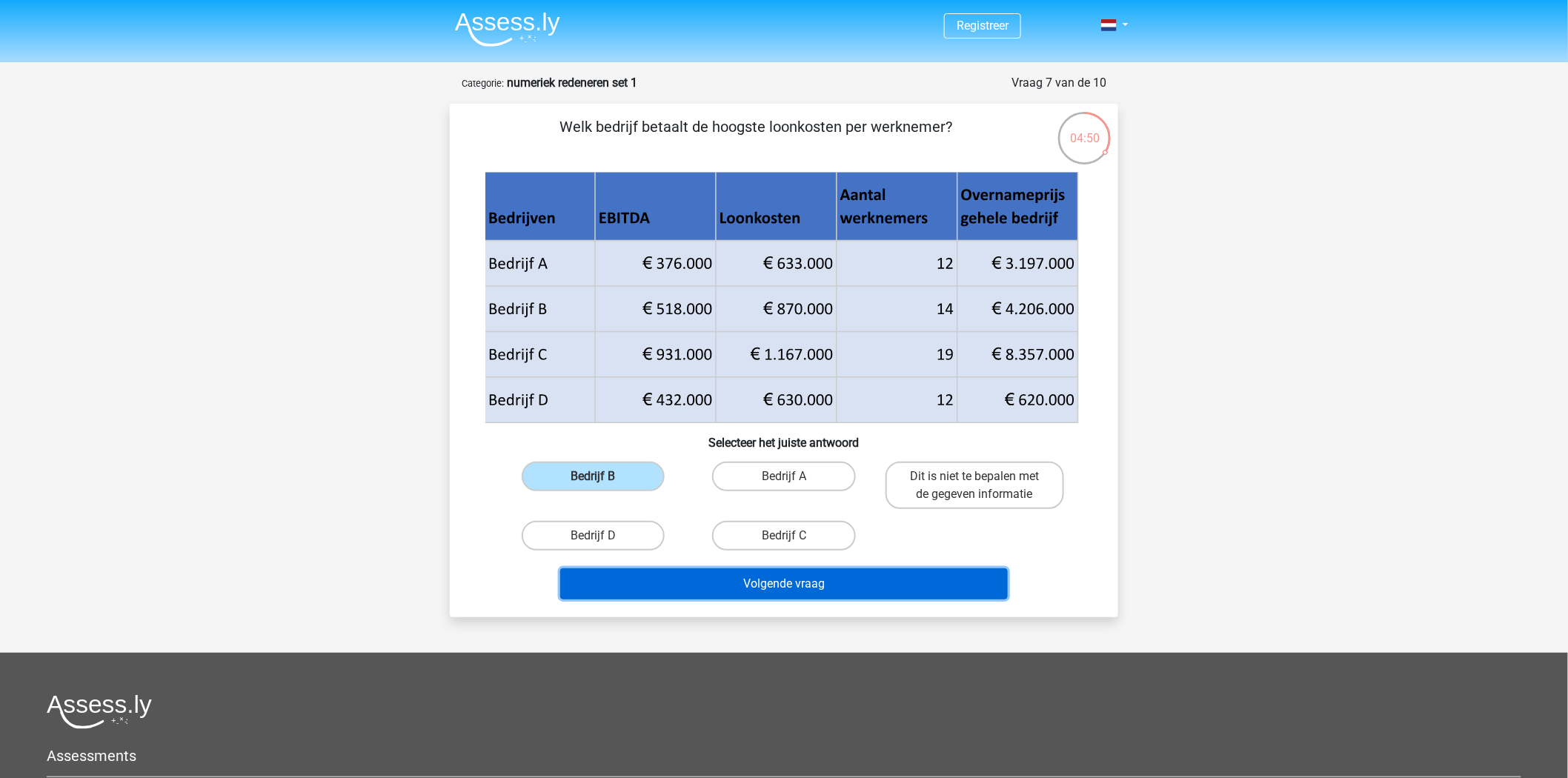
click at [737, 596] on button "Volgende vraag" at bounding box center [784, 584] width 448 height 31
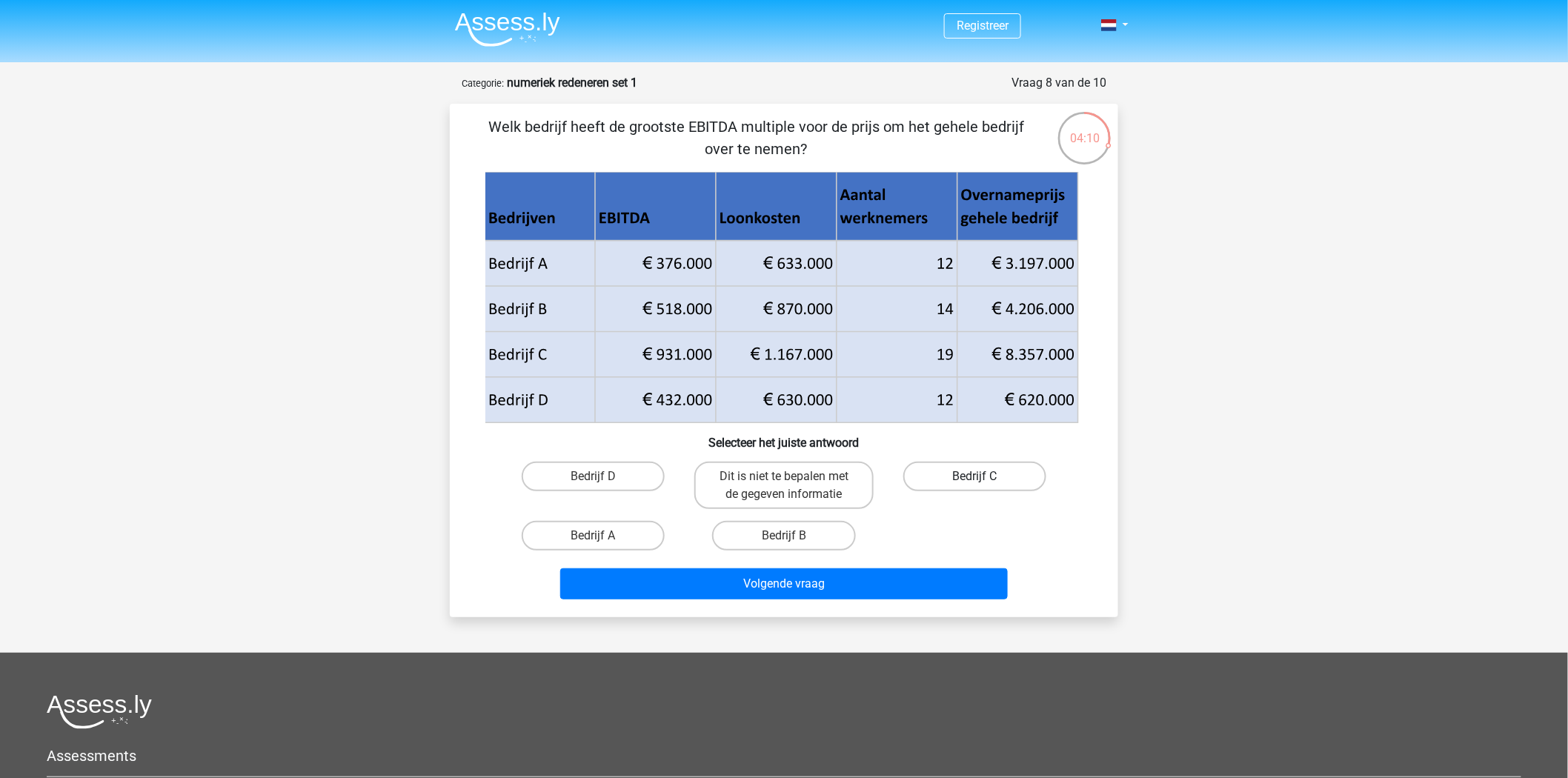
click at [949, 483] on label "Bedrijf C" at bounding box center [974, 476] width 143 height 30
click at [974, 483] on input "Bedrijf C" at bounding box center [979, 481] width 10 height 10
radio input "true"
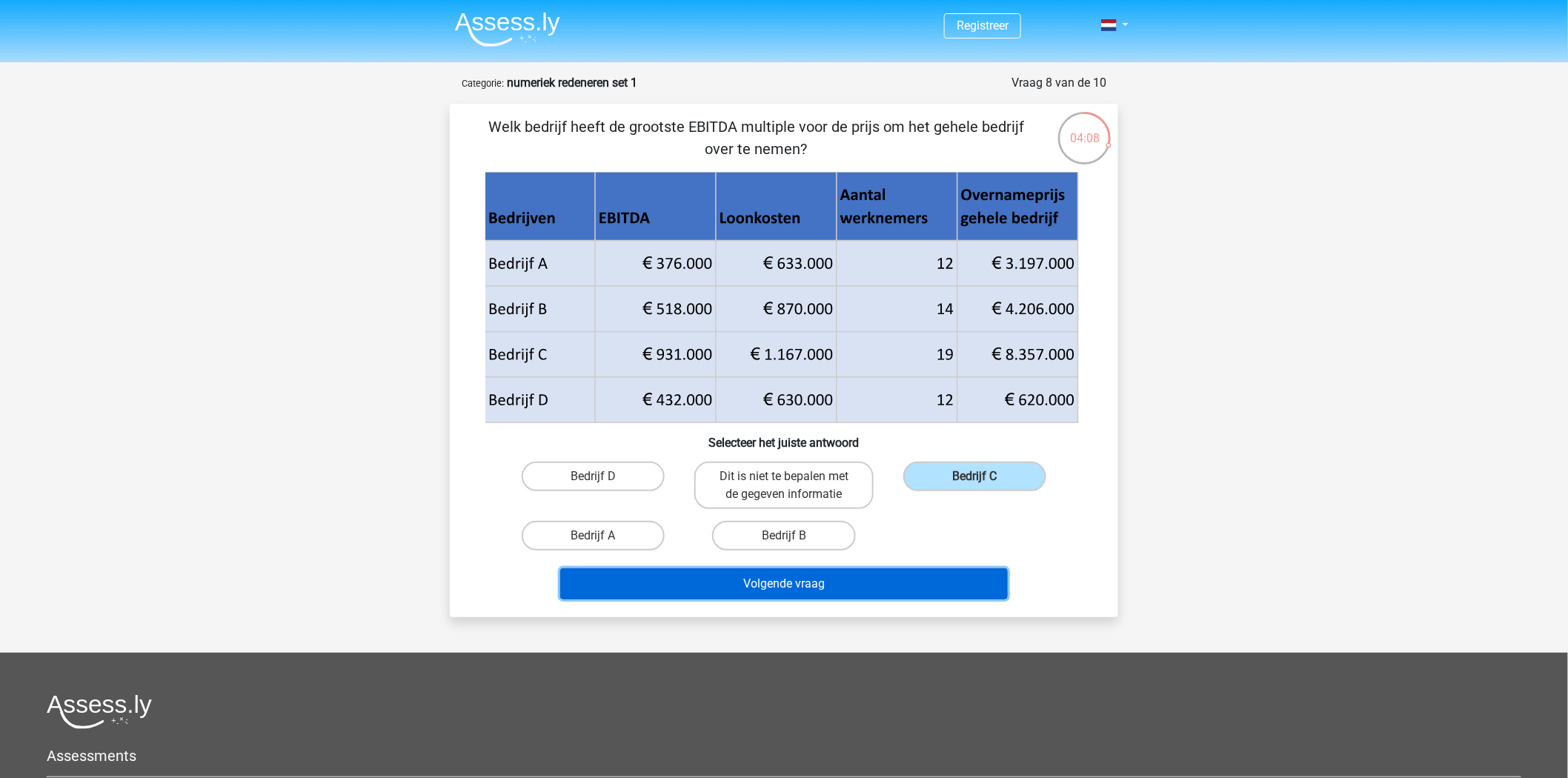
click at [793, 576] on button "Volgende vraag" at bounding box center [784, 584] width 448 height 31
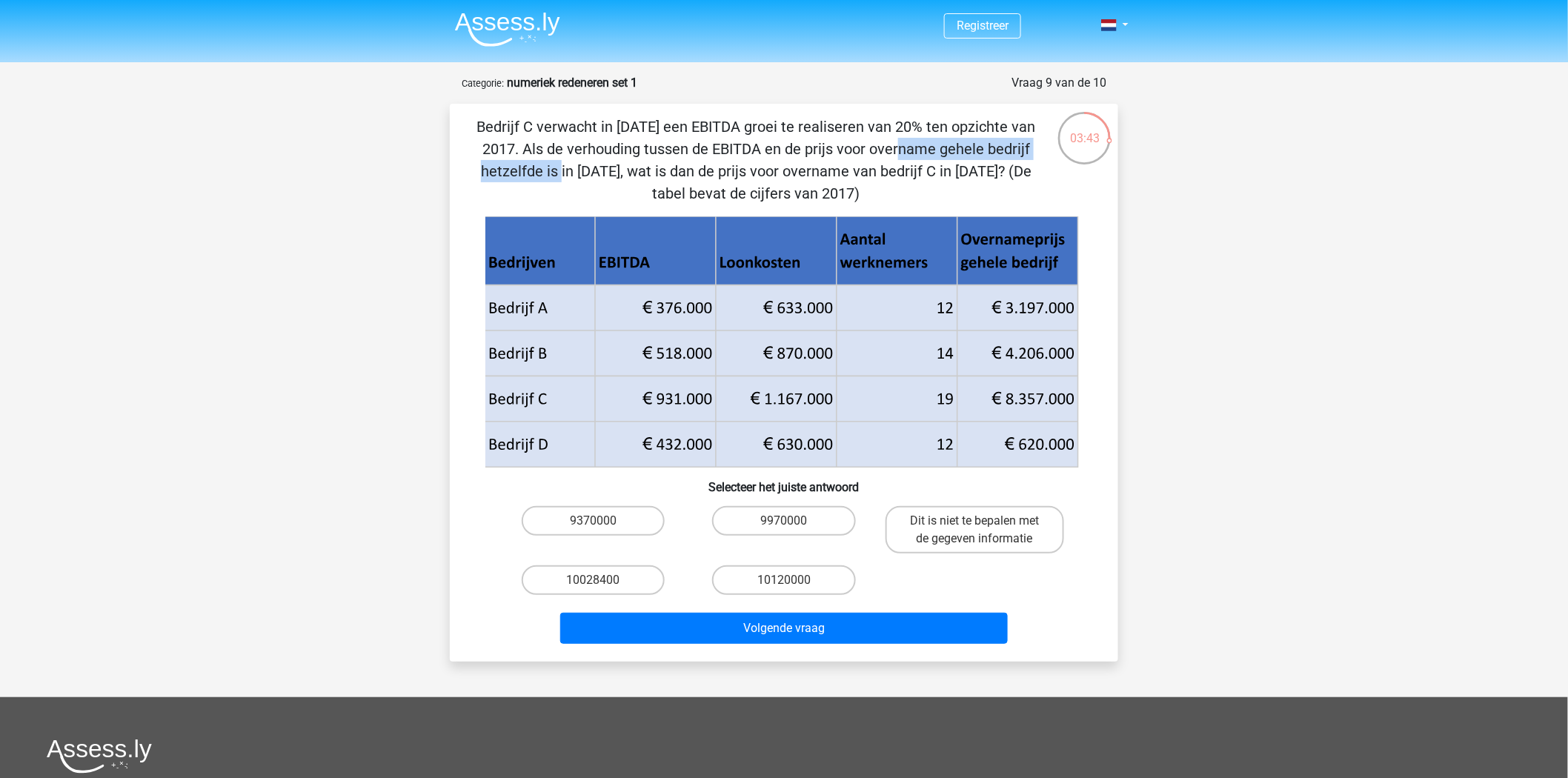
drag, startPoint x: 603, startPoint y: 149, endPoint x: 905, endPoint y: 146, distance: 302.0
click at [833, 147] on p "Bedrijf C verwacht in 2018 een EBITDA groei te realiseren van 20% ten opzichte …" at bounding box center [756, 160] width 566 height 89
click at [887, 183] on p "Bedrijf C verwacht in 2018 een EBITDA groei te realiseren van 20% ten opzichte …" at bounding box center [756, 160] width 566 height 89
click at [612, 575] on label "10028400" at bounding box center [593, 580] width 143 height 30
click at [603, 580] on input "10028400" at bounding box center [598, 585] width 10 height 10
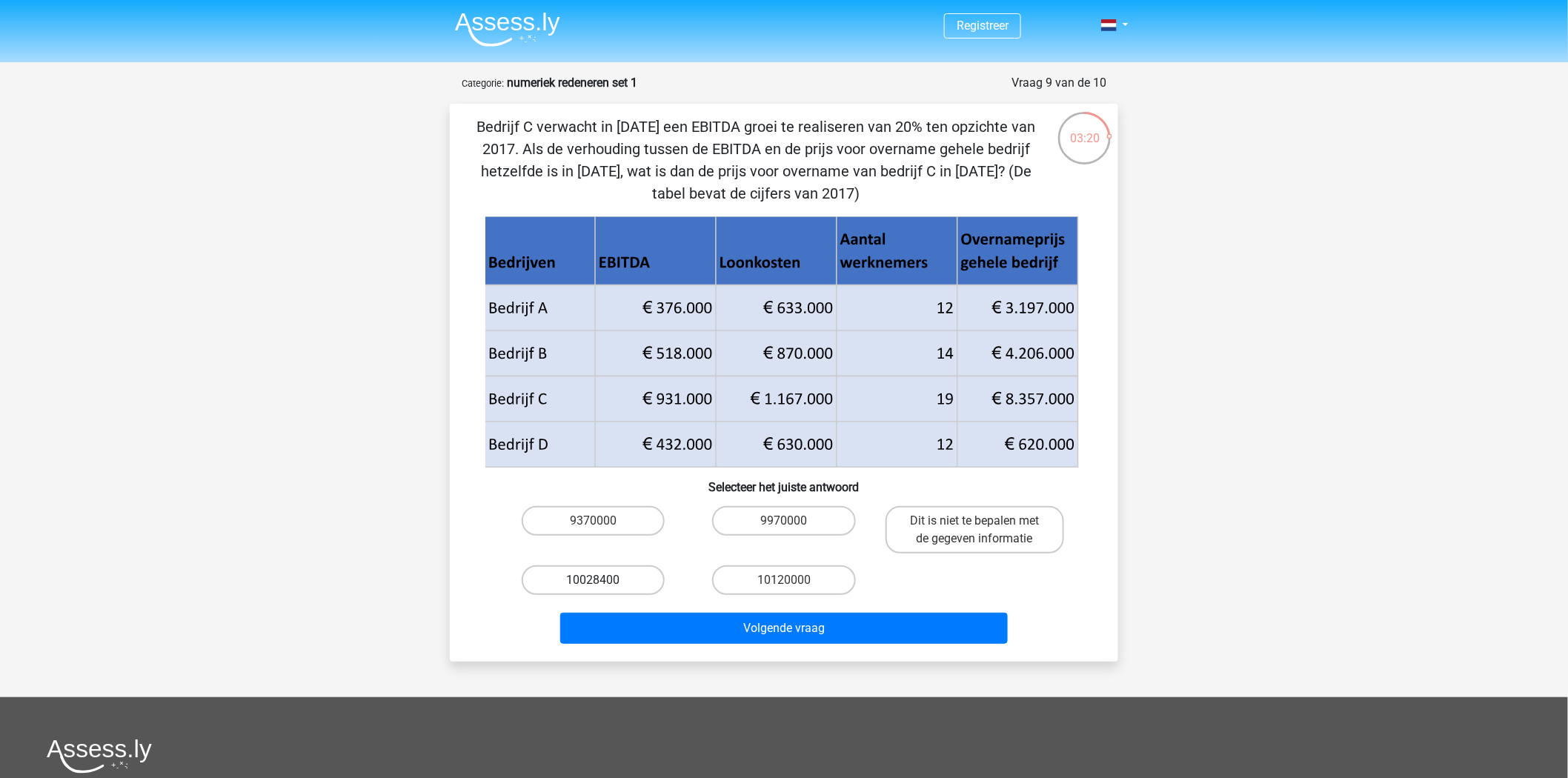
radio input "true"
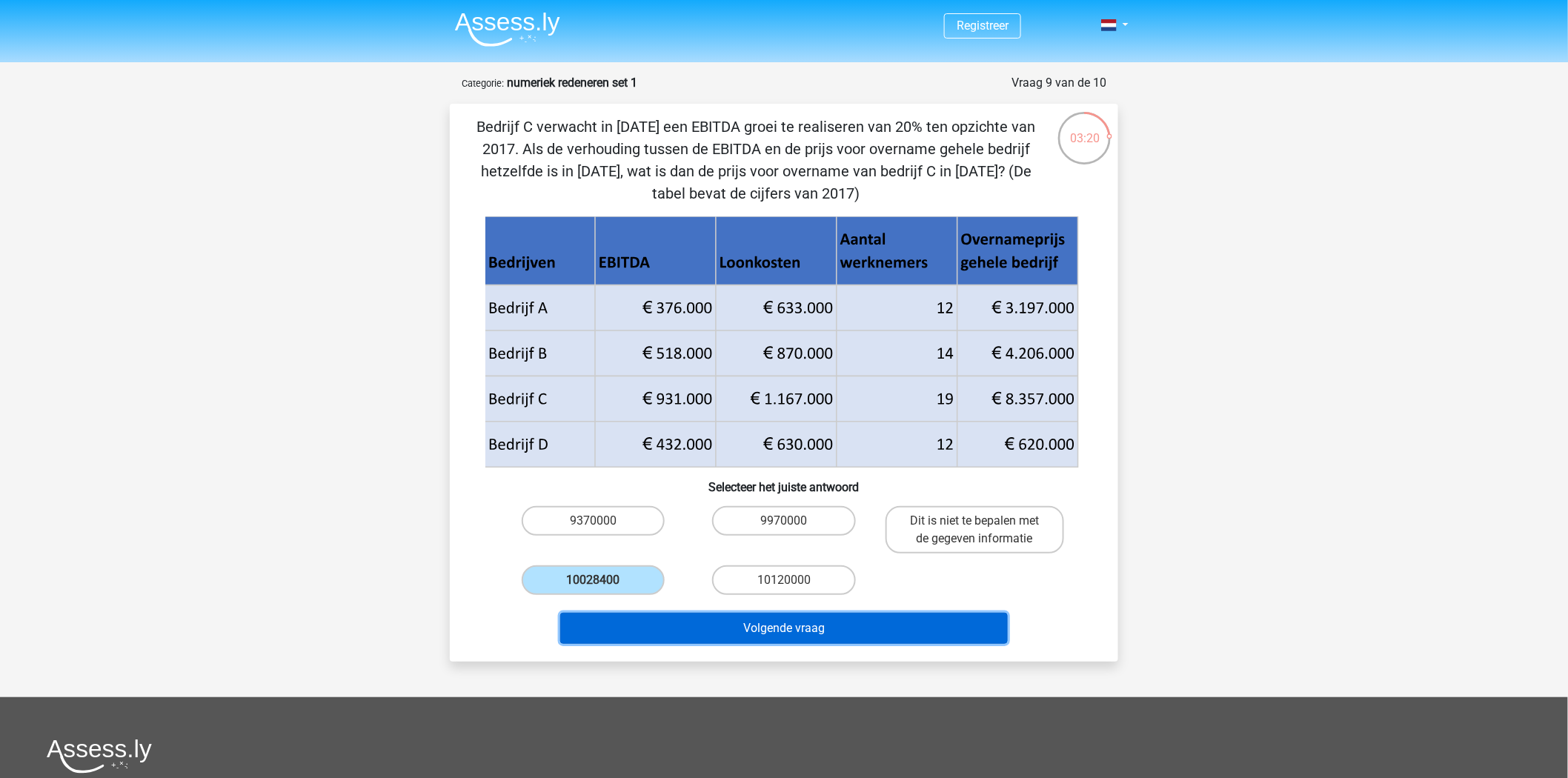
click at [671, 629] on button "Volgende vraag" at bounding box center [784, 628] width 448 height 31
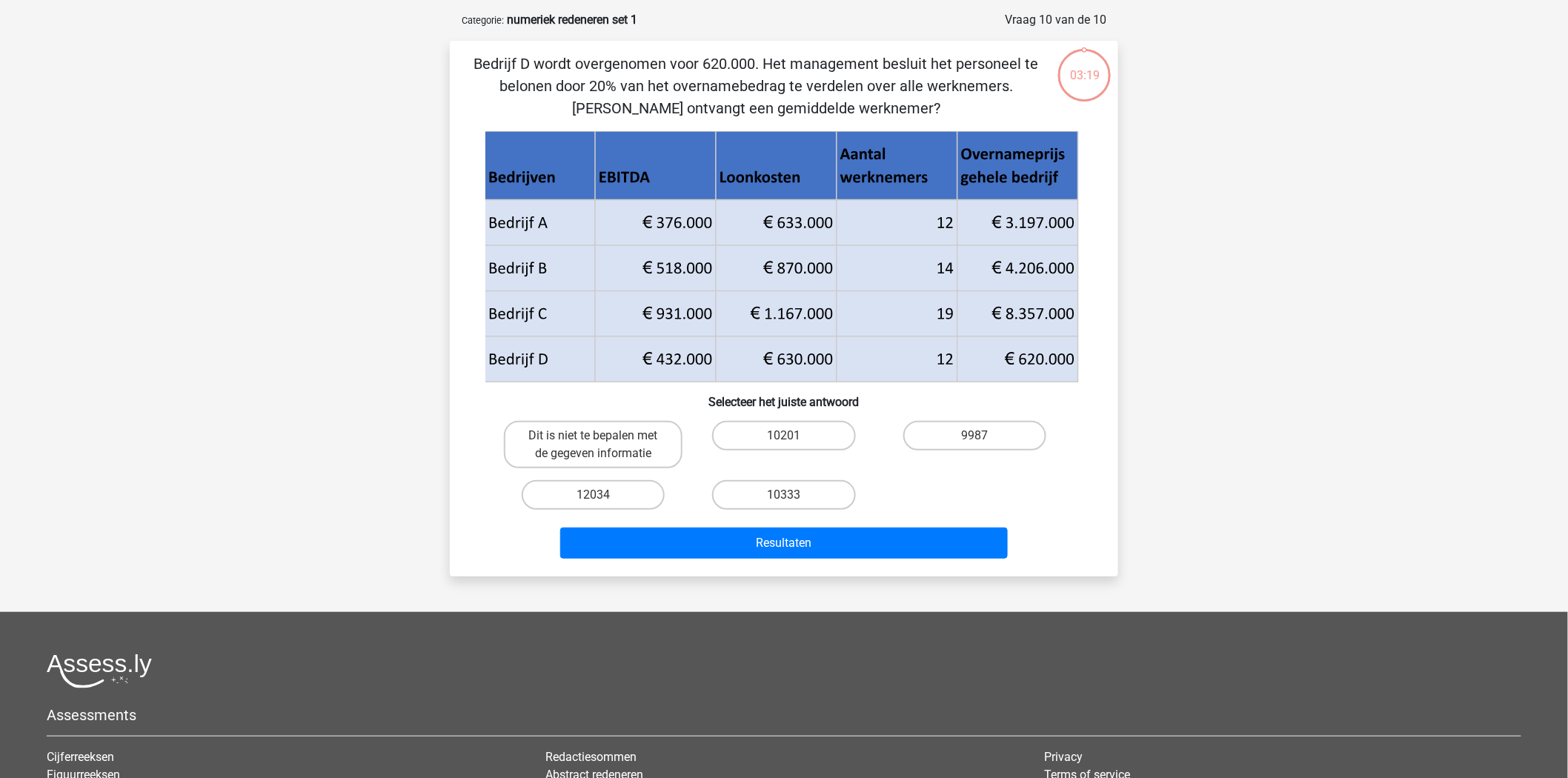
scroll to position [74, 0]
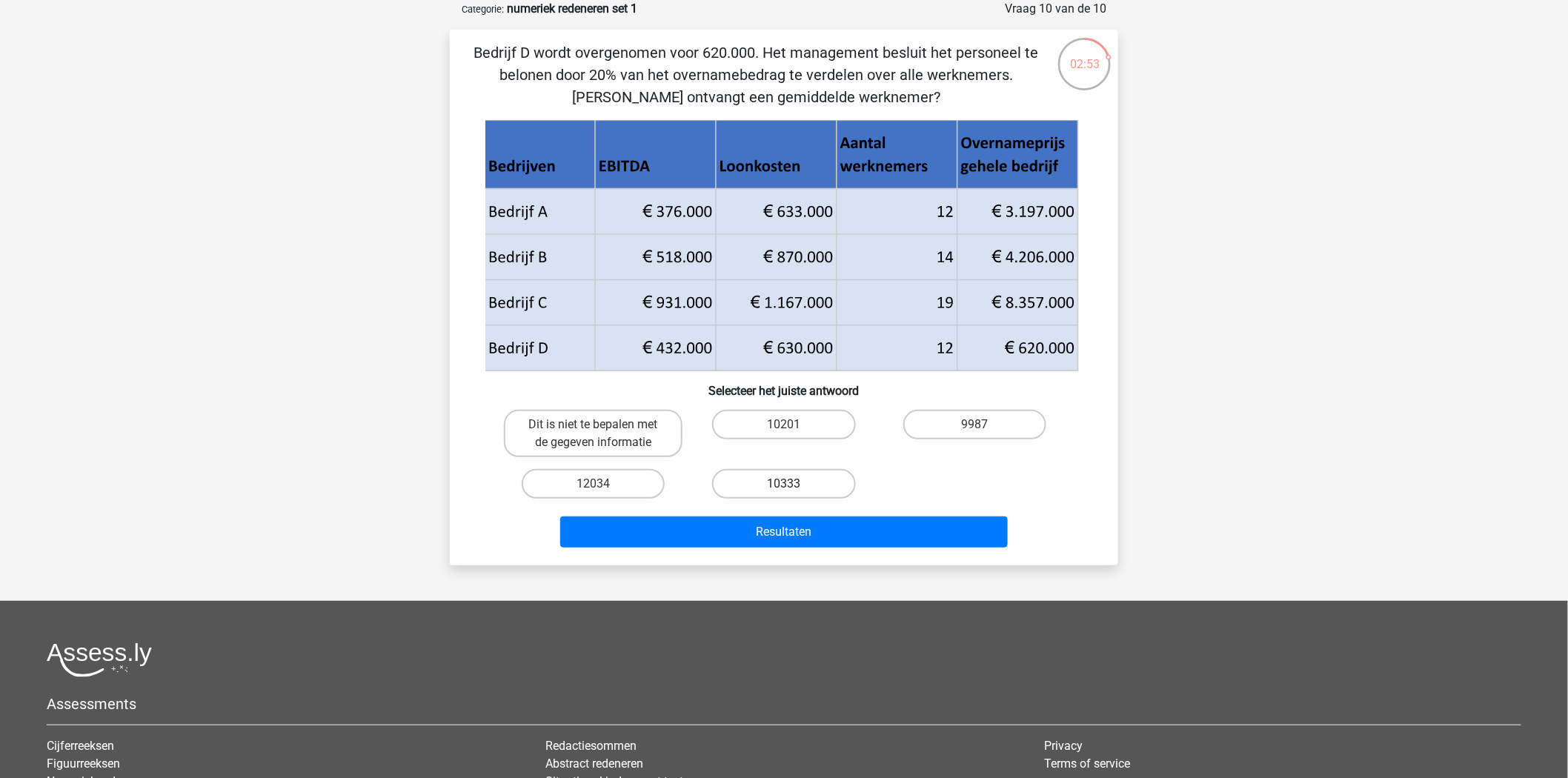
click at [808, 473] on label "10333" at bounding box center [783, 483] width 143 height 30
click at [794, 483] on input "10333" at bounding box center [789, 488] width 10 height 10
radio input "true"
click at [823, 546] on div "Resultaten" at bounding box center [783, 534] width 572 height 37
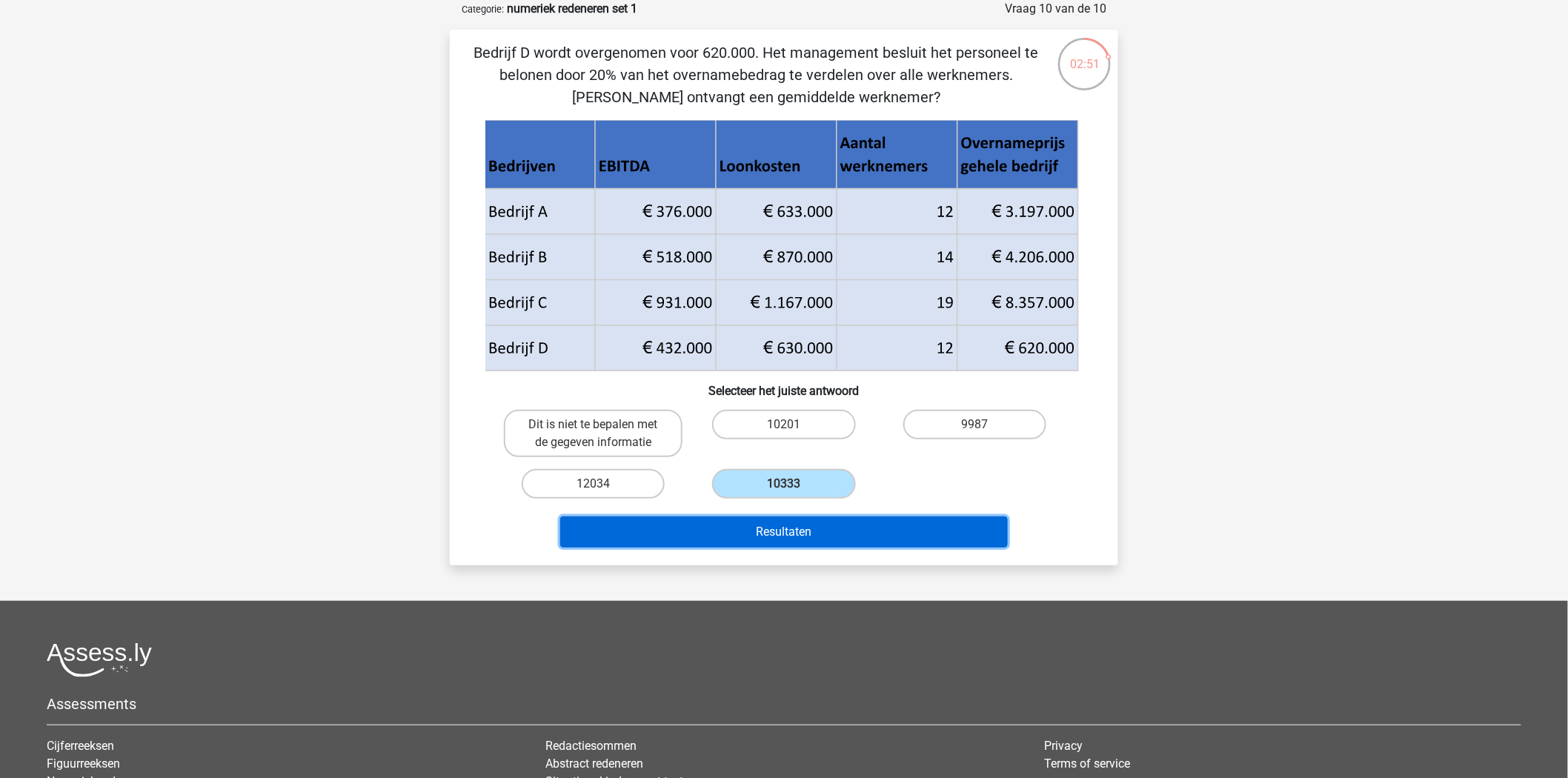
click at [824, 537] on button "Resultaten" at bounding box center [784, 532] width 448 height 31
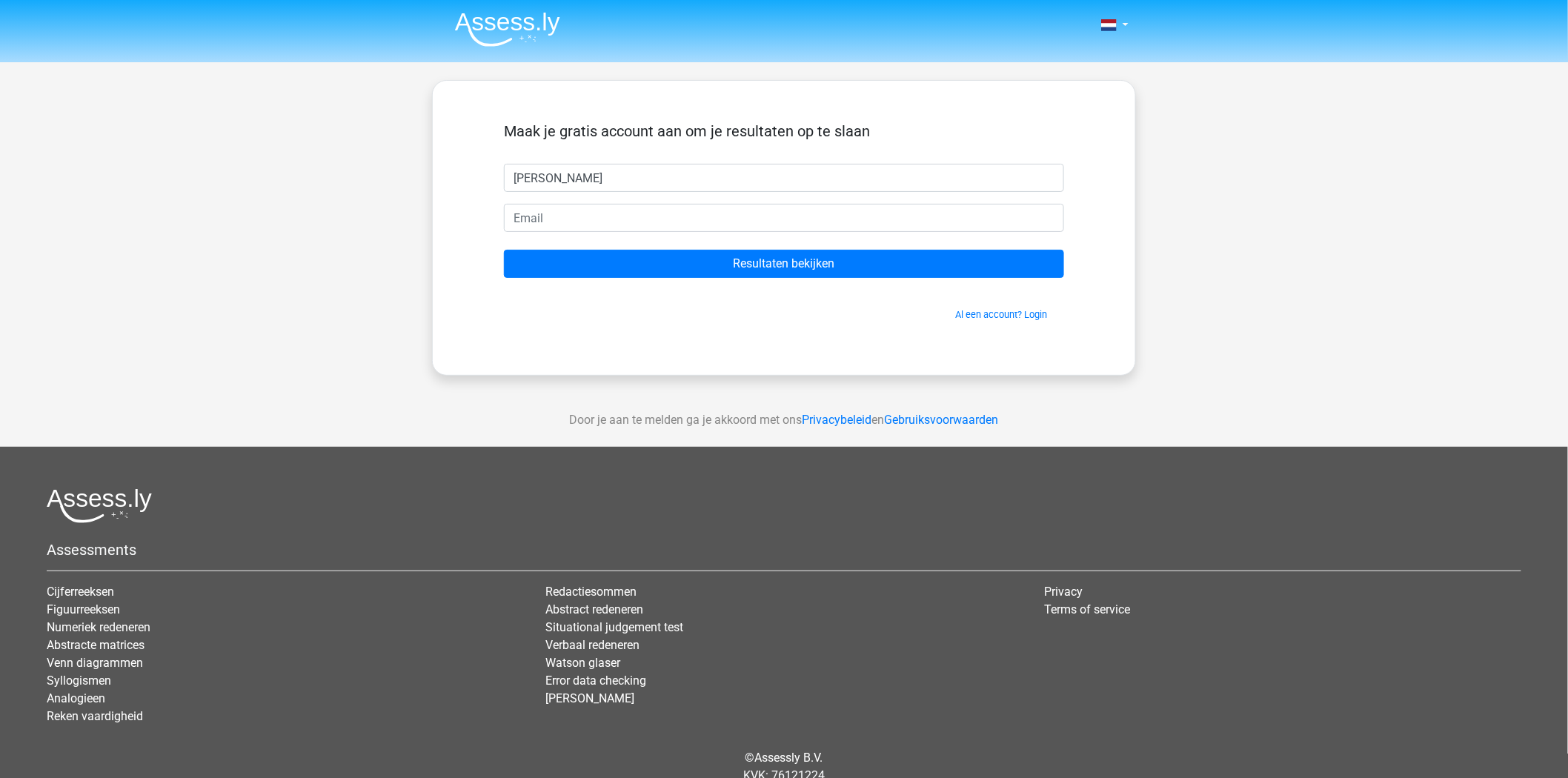
type input "[PERSON_NAME]"
click at [588, 220] on input "email" at bounding box center [784, 217] width 560 height 28
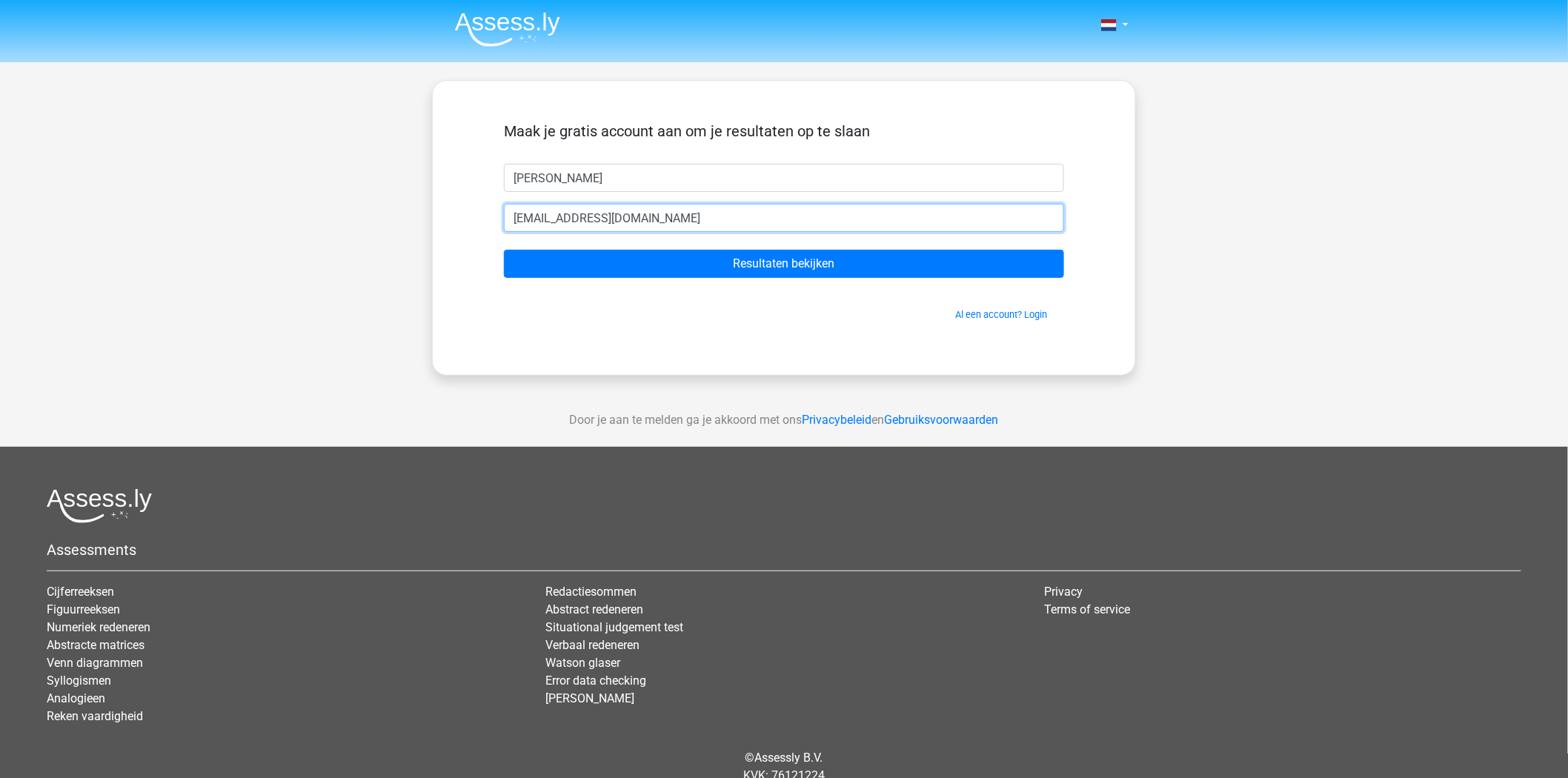
type input "[EMAIL_ADDRESS][DOMAIN_NAME]"
click at [504, 249] on input "Resultaten bekijken" at bounding box center [784, 263] width 560 height 28
